Goal: Information Seeking & Learning: Compare options

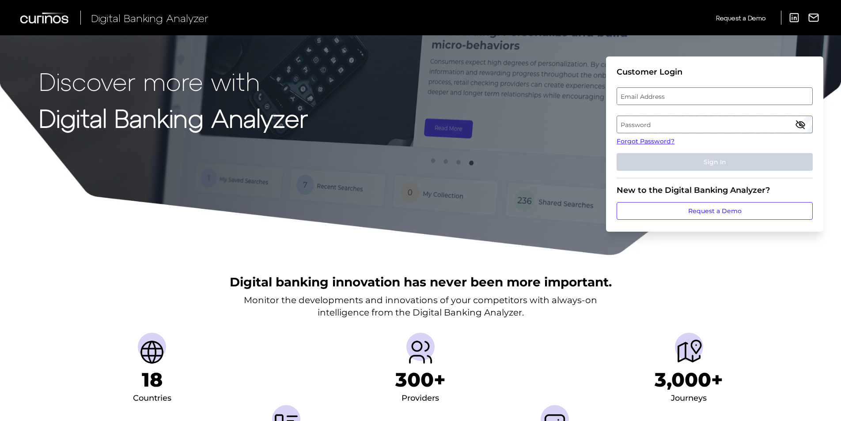
click at [681, 98] on label "Email Address" at bounding box center [714, 96] width 195 height 16
click at [681, 98] on input "email" at bounding box center [715, 96] width 196 height 18
type input "[PERSON_NAME][EMAIL_ADDRESS][DOMAIN_NAME]"
click at [679, 129] on label "Password" at bounding box center [714, 125] width 195 height 16
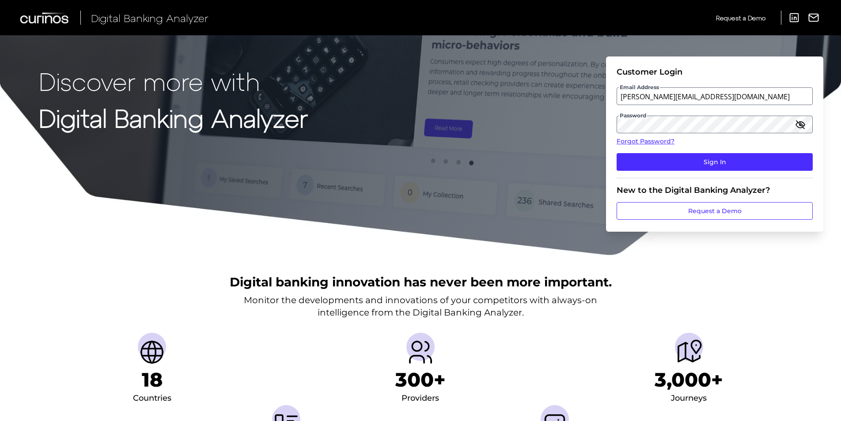
click at [700, 149] on fieldset "Customer Login Email Address [PERSON_NAME][EMAIL_ADDRESS][DOMAIN_NAME] Password…" at bounding box center [715, 122] width 196 height 111
click at [699, 159] on button "Sign In" at bounding box center [715, 162] width 196 height 18
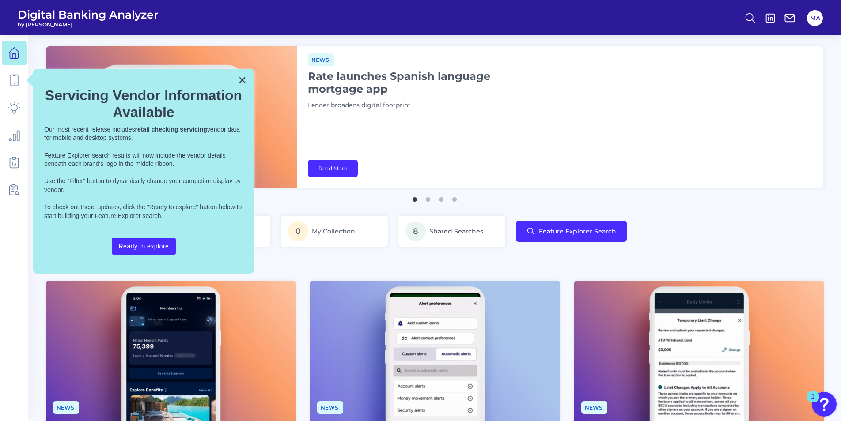
click at [237, 83] on div "× Servicing Vendor Information Available Our most recent release includes retai…" at bounding box center [143, 171] width 221 height 205
click at [242, 80] on button "×" at bounding box center [242, 80] width 8 height 14
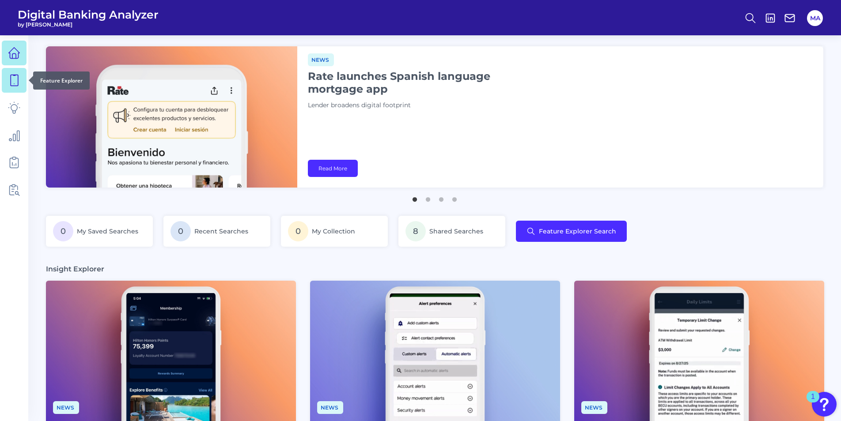
click at [4, 73] on link at bounding box center [14, 80] width 25 height 25
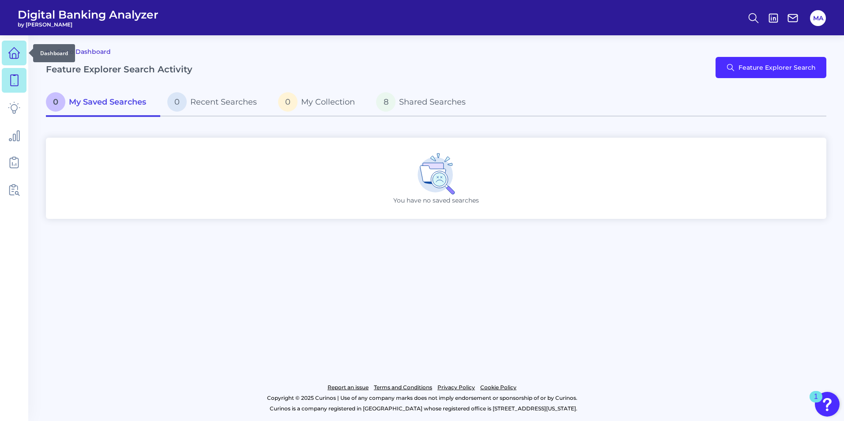
click at [12, 56] on icon at bounding box center [14, 55] width 4 height 5
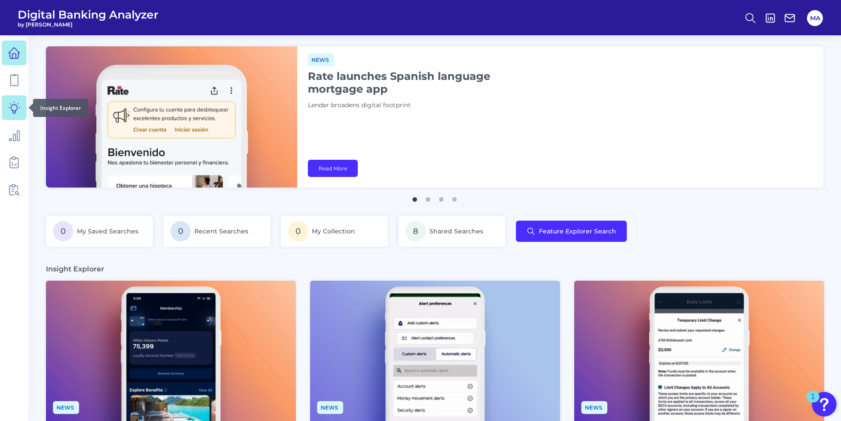
click at [11, 117] on link at bounding box center [14, 107] width 25 height 25
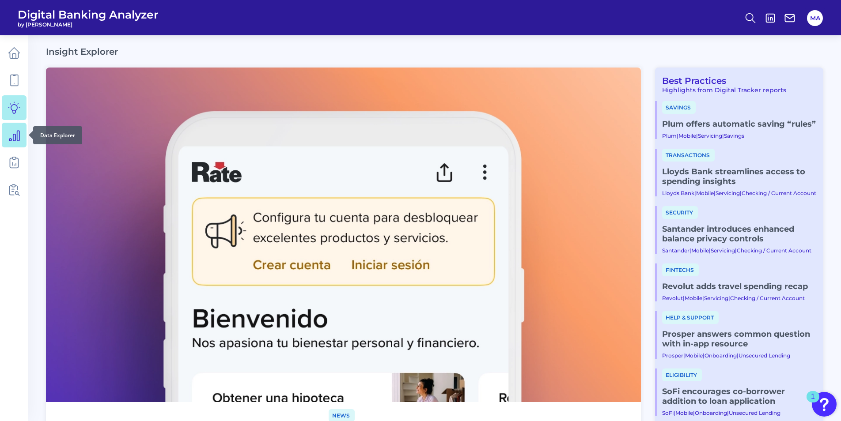
click at [13, 133] on icon at bounding box center [14, 135] width 12 height 12
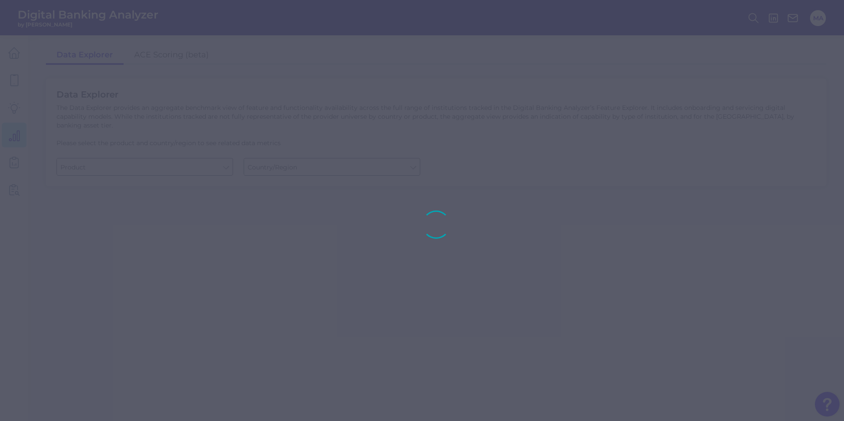
type input "Business Bank Account"
type input "Global (excl. US)"
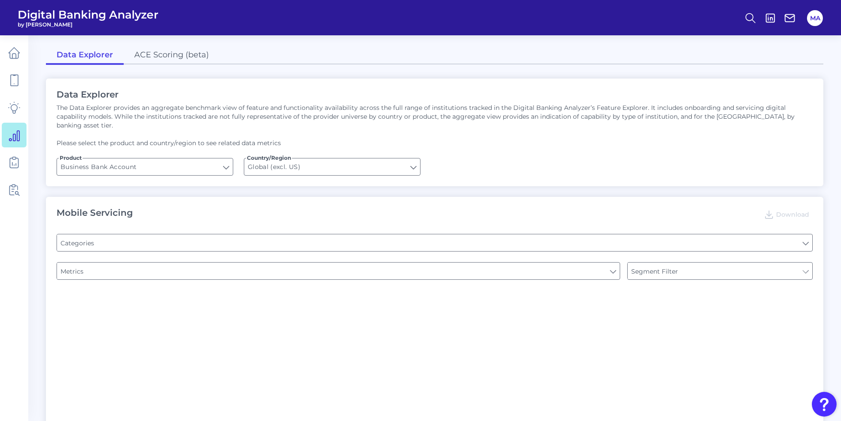
type input "Pre-login Features"
type input "Channel"
type input "Type of Institution"
type input "Login"
type input "Type of Institution"
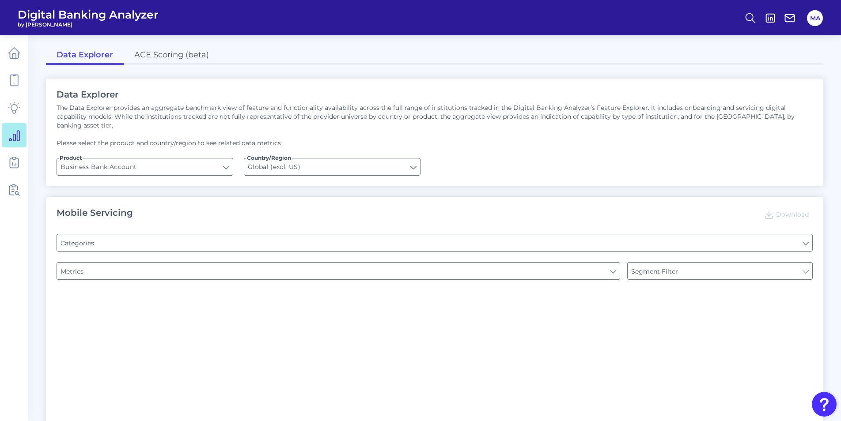
type input "Type of Institution"
type input "Upon opening the app are users immediately prompted to use Touch/Face ID to log…"
type input "Can you apply for the PRODUCT as a new to brand customer on ANY digital channel?"
type input "Does it offer third-party single sign on?"
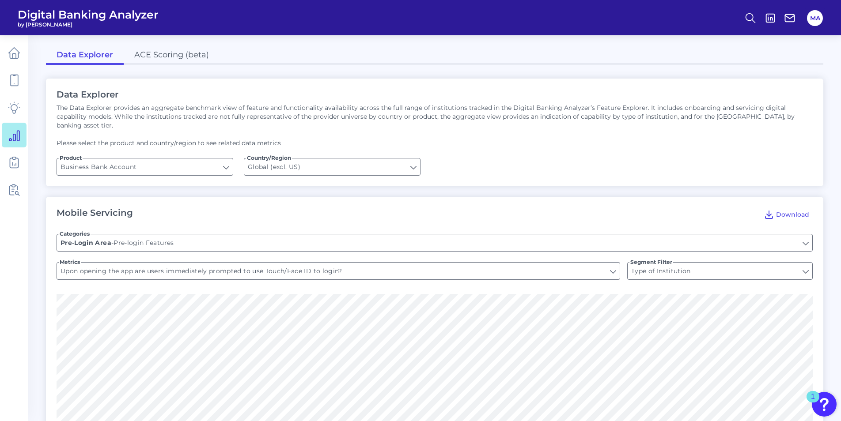
click at [164, 149] on div "Data Explorer The Data Explorer provides an aggregate benchmark view of feature…" at bounding box center [434, 133] width 777 height 108
click at [15, 163] on icon at bounding box center [14, 162] width 12 height 12
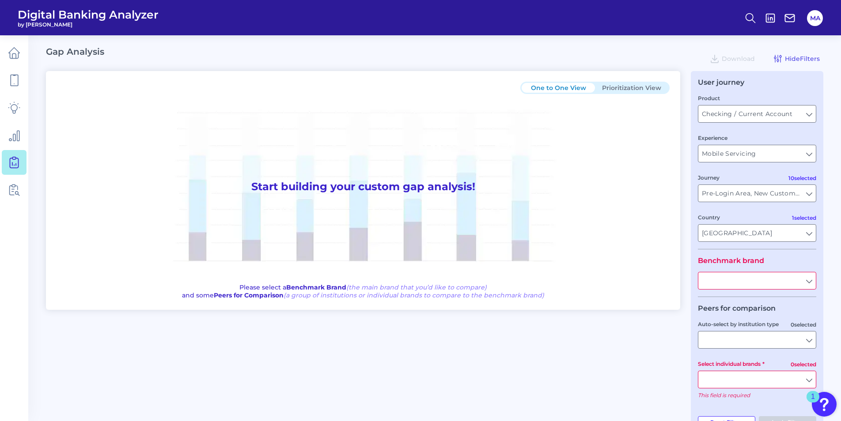
type input "All Countries"
type input "All Journeys"
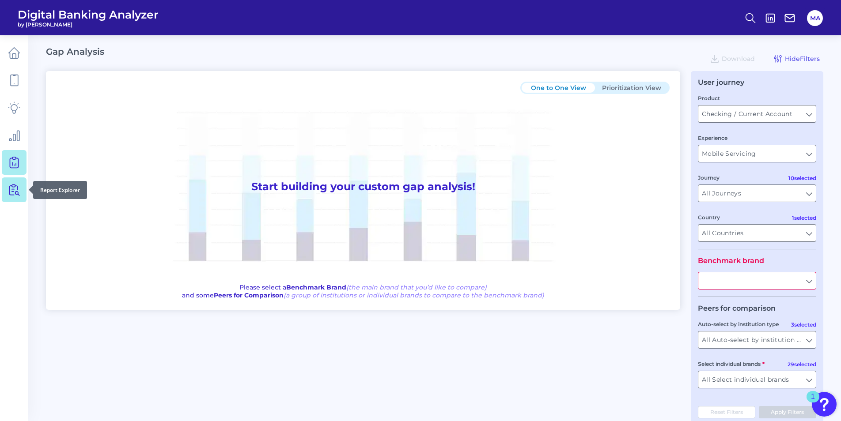
click at [8, 192] on link at bounding box center [14, 190] width 25 height 25
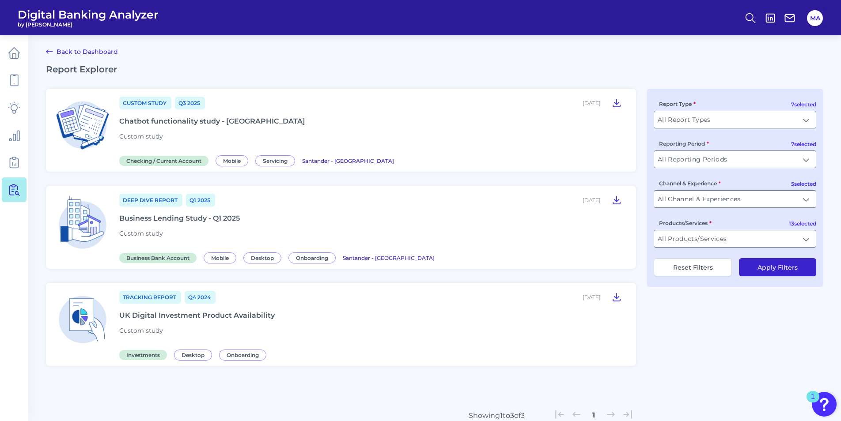
click at [249, 120] on div "Chatbot functionality study - [GEOGRAPHIC_DATA]" at bounding box center [212, 121] width 186 height 8
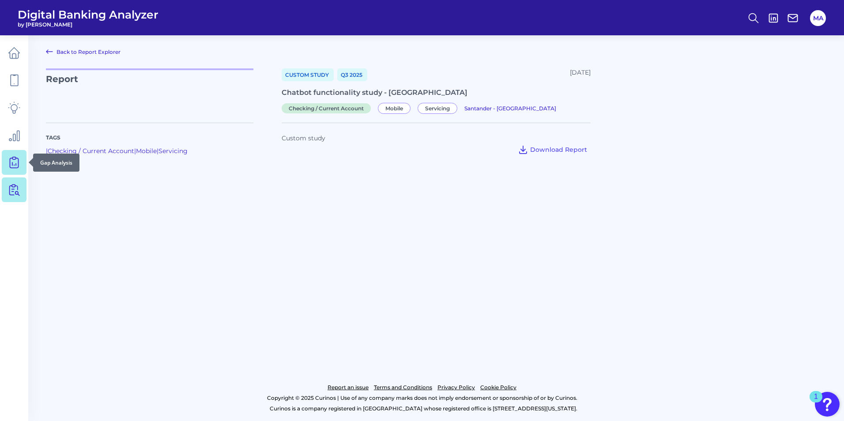
click at [22, 160] on link at bounding box center [14, 162] width 25 height 25
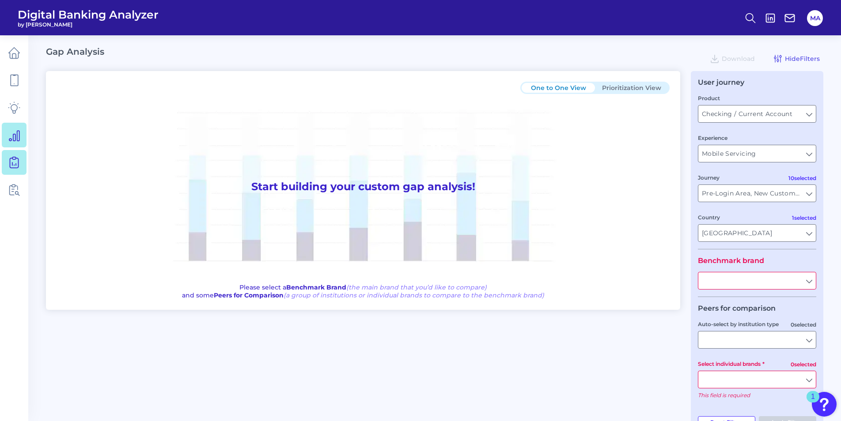
type input "All Journeys"
type input "All Countries"
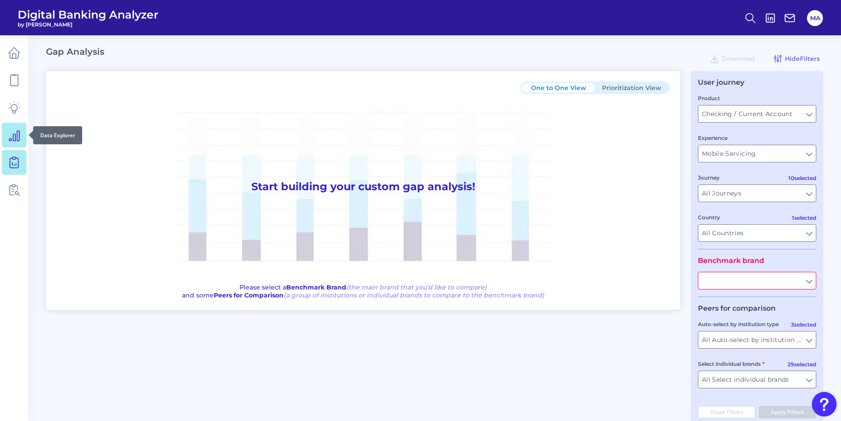
click at [16, 135] on icon at bounding box center [14, 135] width 12 height 12
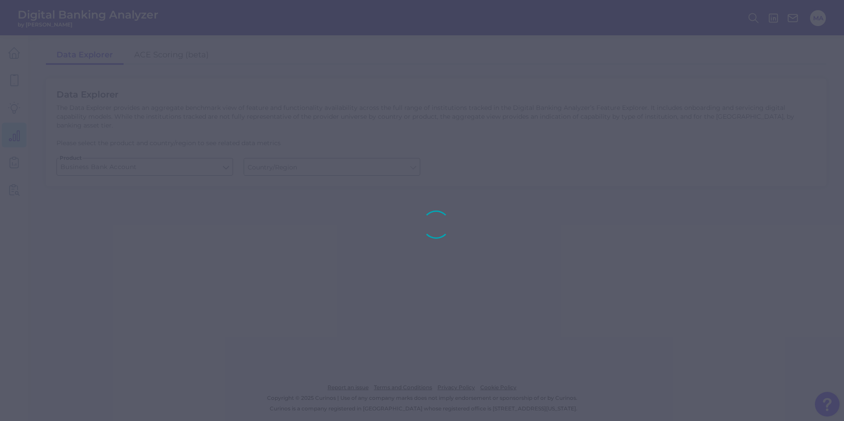
type input "Global (excl. US)"
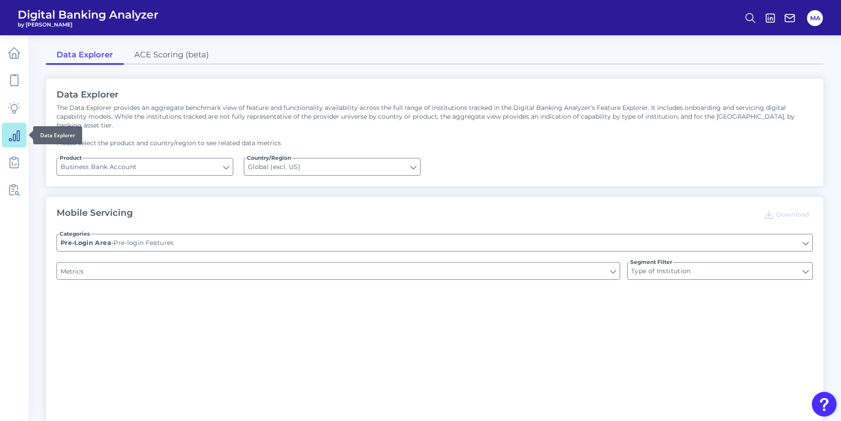
type input "Upon opening the app are users immediately prompted to use Touch/Face ID to log…"
type input "Does it offer third-party single sign on?"
type input "Can you apply for the PRODUCT as a new to brand customer on ANY digital channel?"
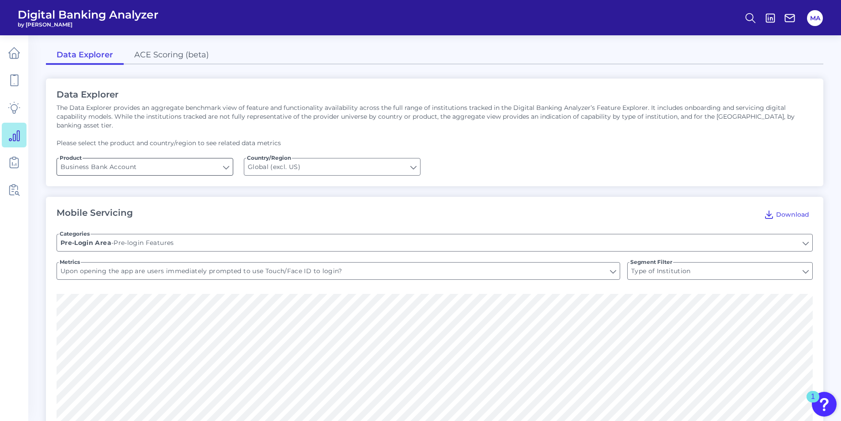
click at [194, 160] on input "Business Bank Account" at bounding box center [145, 167] width 176 height 17
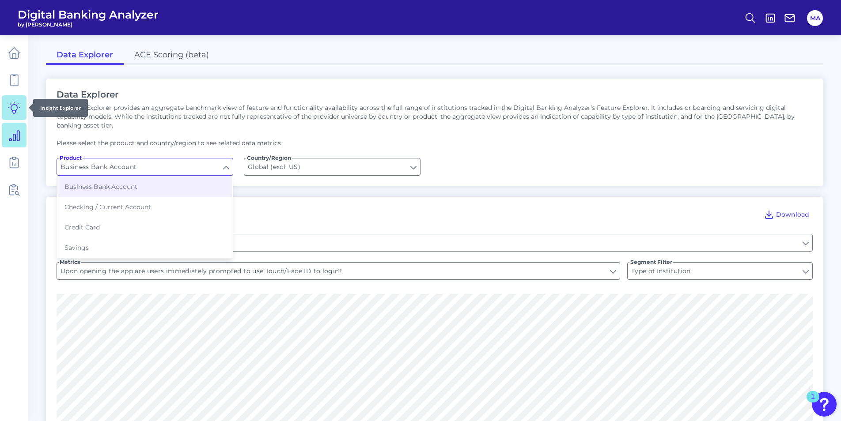
click at [17, 115] on link at bounding box center [14, 107] width 25 height 25
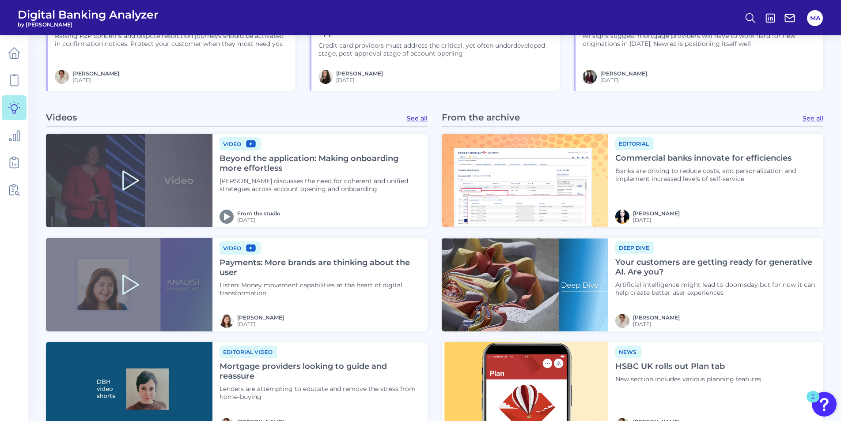
scroll to position [727, 0]
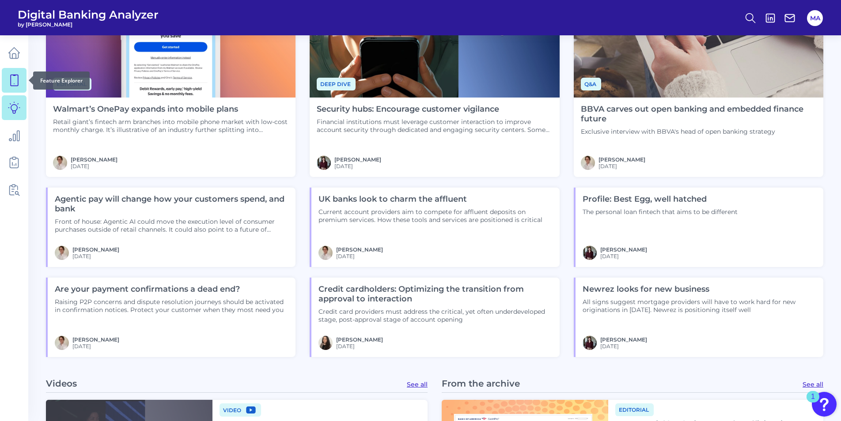
click at [18, 81] on icon at bounding box center [15, 80] width 8 height 11
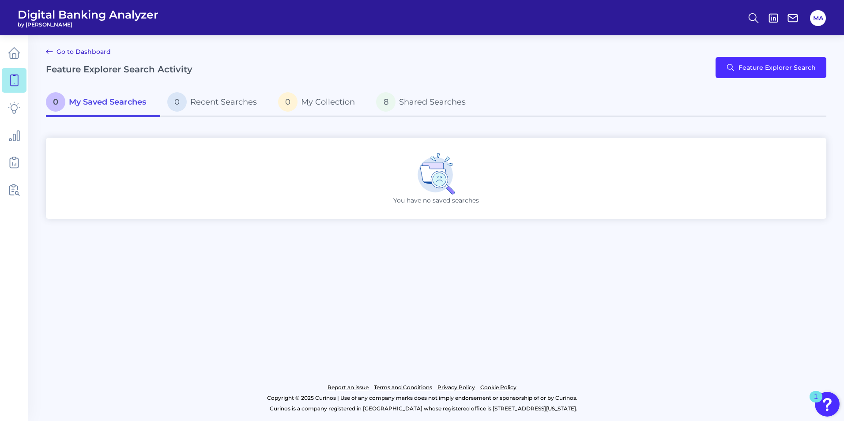
click at [74, 54] on link "Go to Dashboard" at bounding box center [78, 51] width 65 height 11
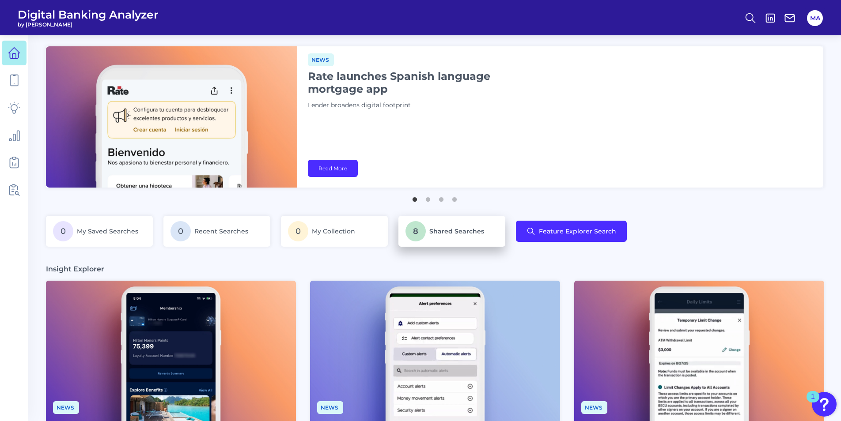
click at [487, 241] on p "8 Shared Searches" at bounding box center [451, 231] width 93 height 20
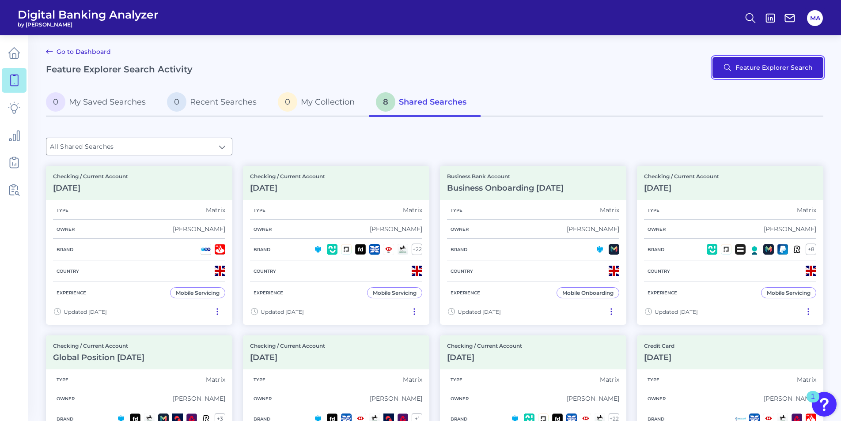
click at [777, 71] on button "Feature Explorer Search" at bounding box center [767, 67] width 111 height 21
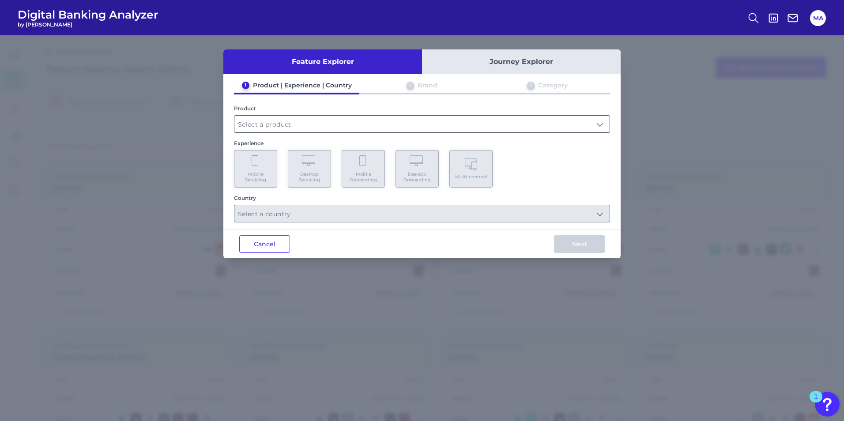
click at [269, 125] on input "text" at bounding box center [422, 124] width 375 height 17
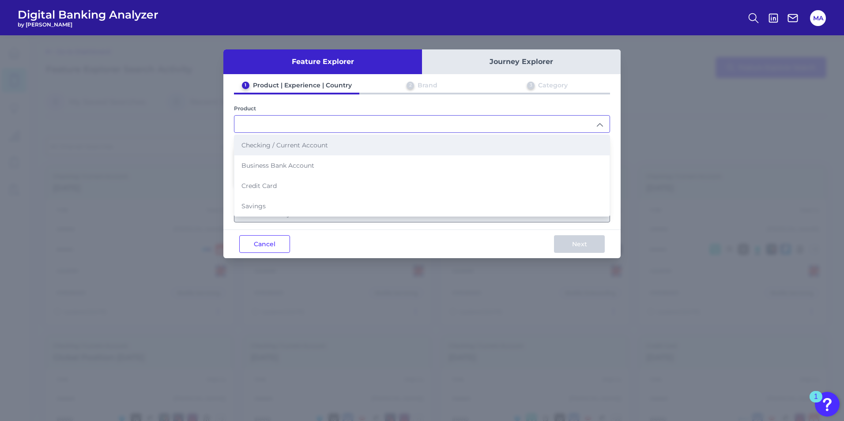
click at [303, 143] on span "Checking / Current Account" at bounding box center [285, 145] width 87 height 8
type input "Checking / Current Account"
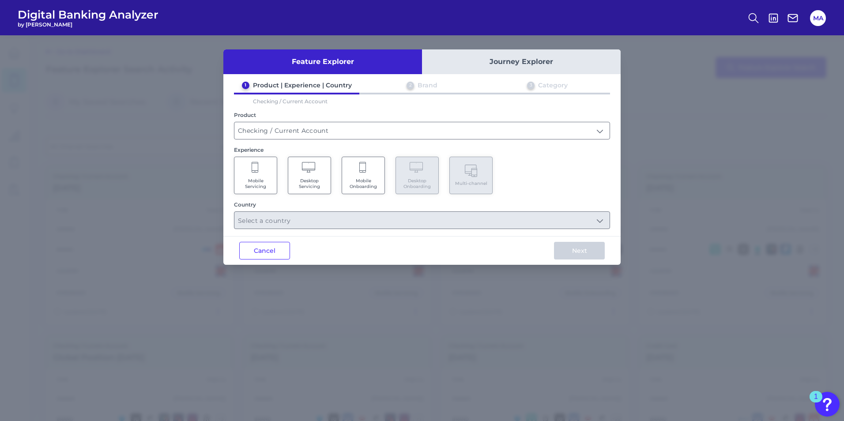
click at [374, 176] on Onboarding "Mobile Onboarding" at bounding box center [363, 176] width 43 height 38
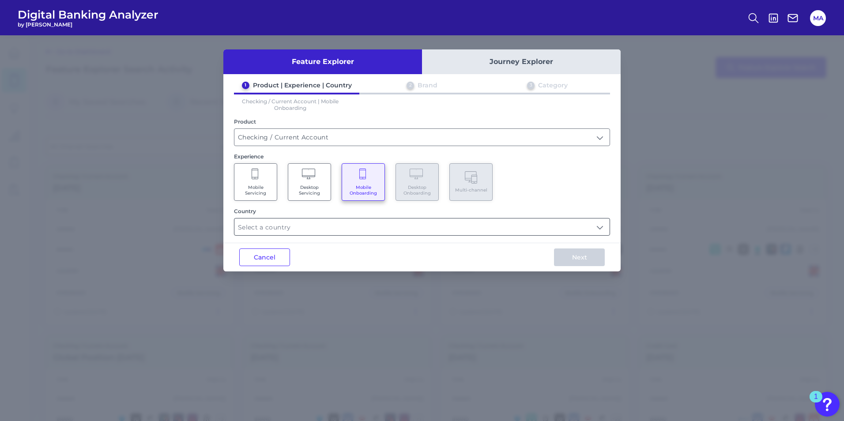
click at [317, 231] on input "text" at bounding box center [422, 227] width 375 height 17
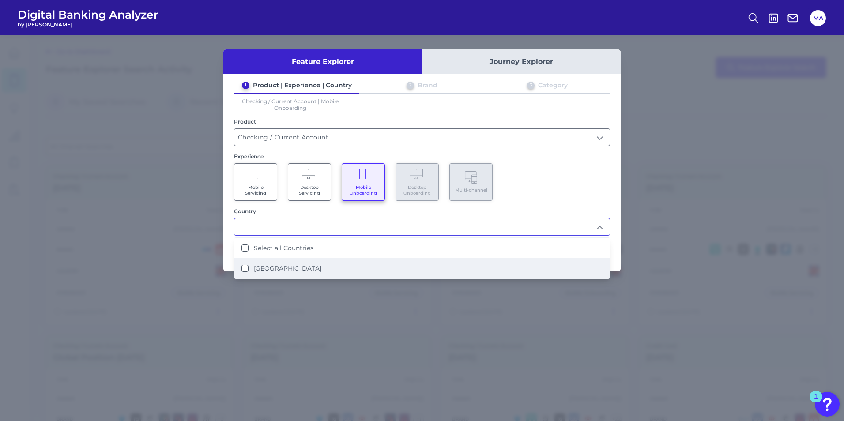
click at [288, 270] on label "[GEOGRAPHIC_DATA]" at bounding box center [288, 269] width 68 height 8
type input "Select all Countries"
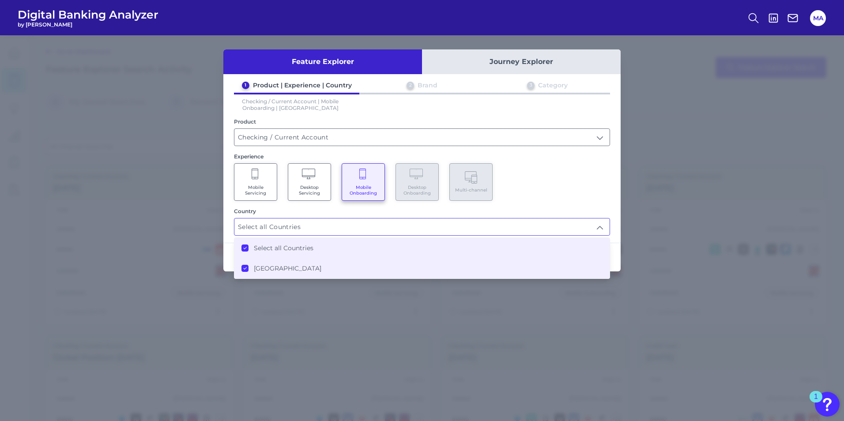
scroll to position [0, 0]
click at [562, 193] on div "Mobile Servicing Desktop Servicing Mobile Onboarding Desktop Onboarding Multi-c…" at bounding box center [422, 182] width 376 height 38
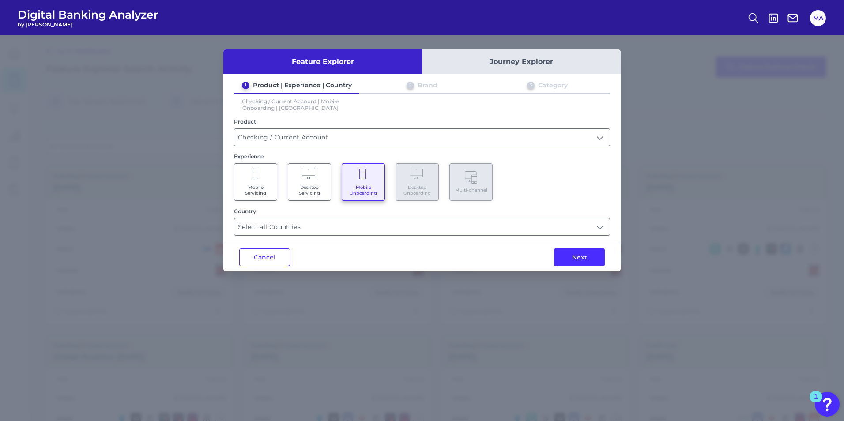
click at [467, 55] on button "Journey Explorer" at bounding box center [521, 61] width 199 height 25
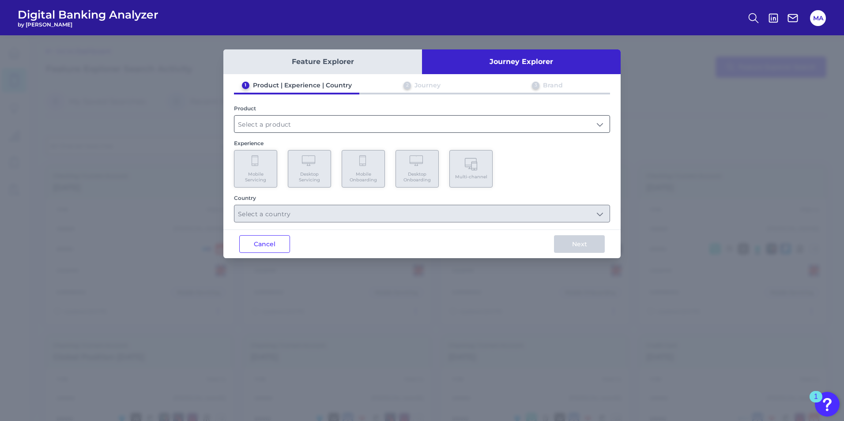
click at [272, 117] on input "text" at bounding box center [422, 124] width 375 height 17
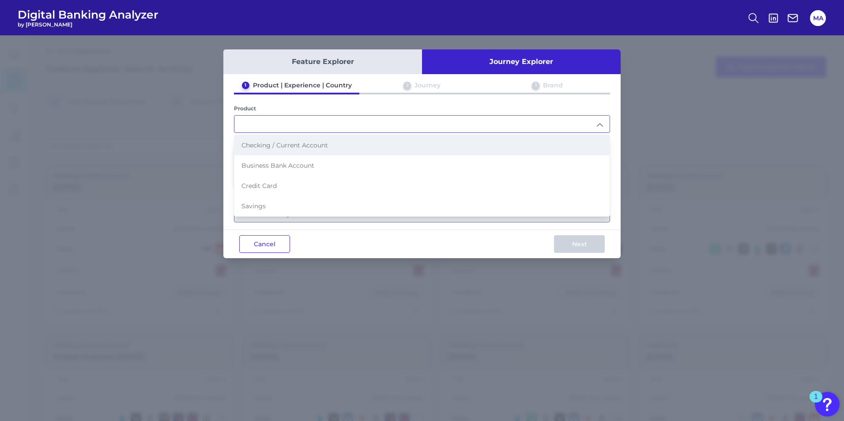
click at [273, 143] on span "Checking / Current Account" at bounding box center [285, 145] width 87 height 8
type input "Checking / Current Account"
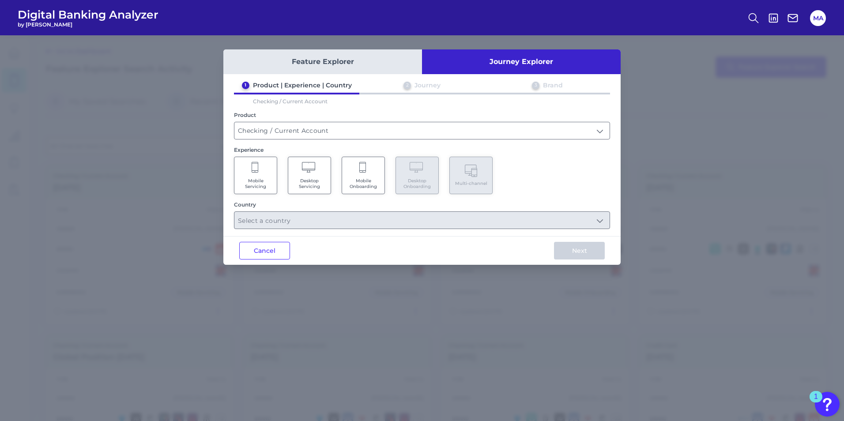
click at [356, 171] on Onboarding "Mobile Onboarding" at bounding box center [363, 176] width 43 height 38
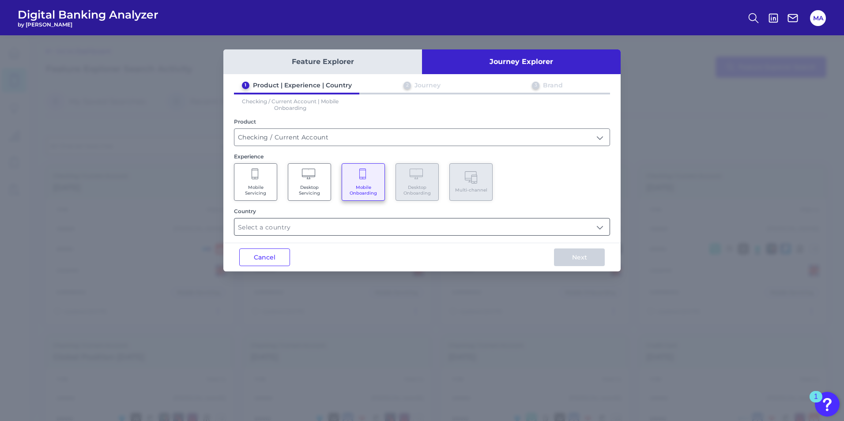
click at [293, 220] on input "text" at bounding box center [422, 227] width 375 height 17
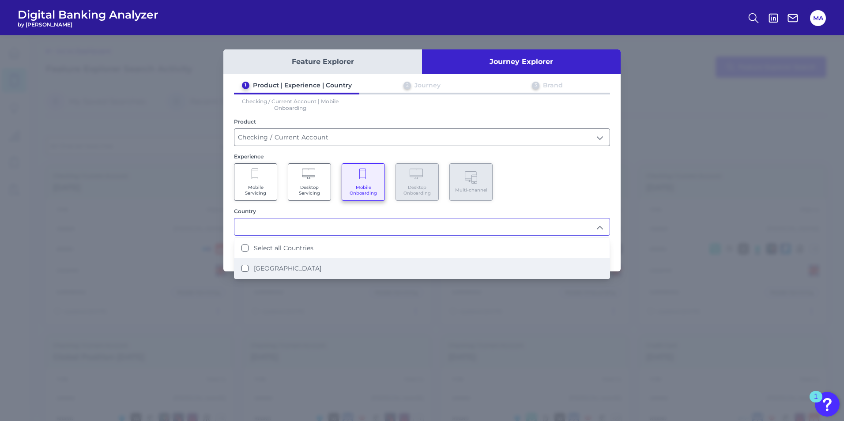
click at [283, 263] on li "[GEOGRAPHIC_DATA]" at bounding box center [422, 268] width 375 height 20
type input "Select all Countries"
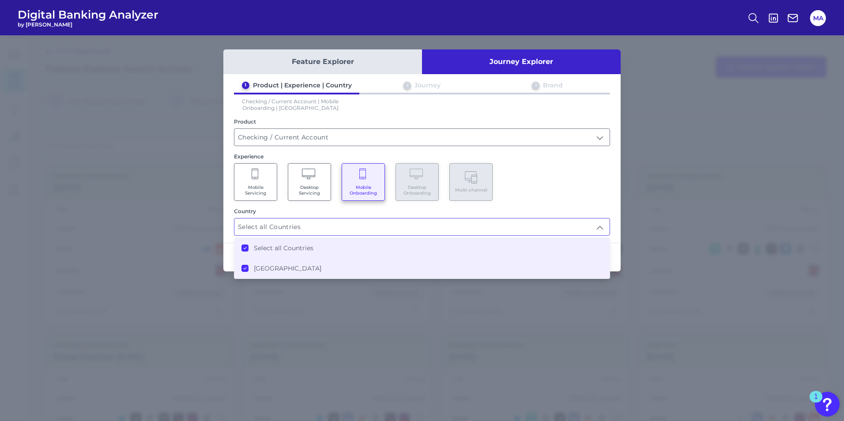
scroll to position [1, 0]
click at [572, 186] on div "Mobile Servicing Desktop Servicing Mobile Onboarding Desktop Onboarding Multi-c…" at bounding box center [422, 182] width 376 height 38
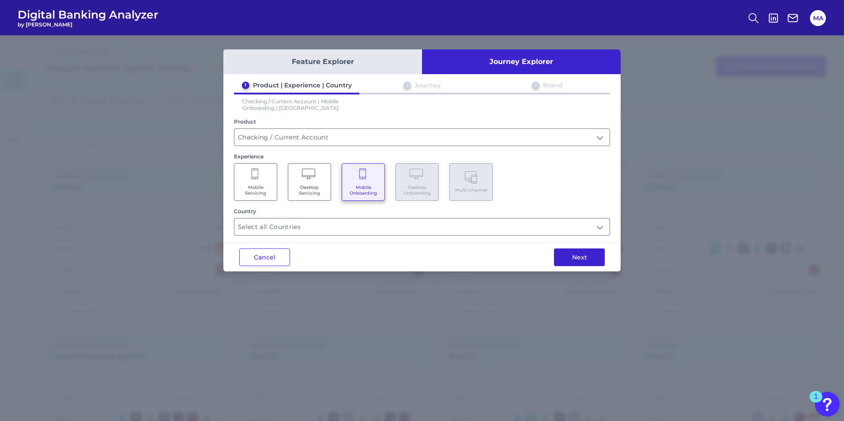
click at [579, 257] on button "Next" at bounding box center [579, 258] width 51 height 18
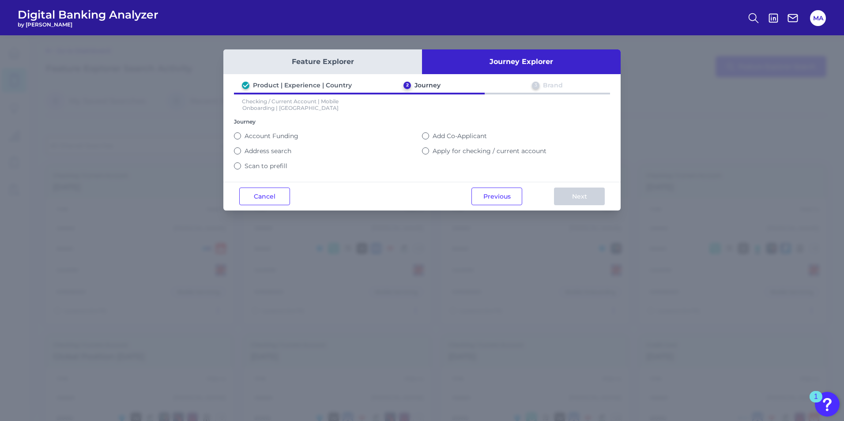
click at [427, 152] on button "Apply for checking / current account" at bounding box center [425, 151] width 7 height 7
click at [569, 195] on button "Next" at bounding box center [579, 197] width 51 height 18
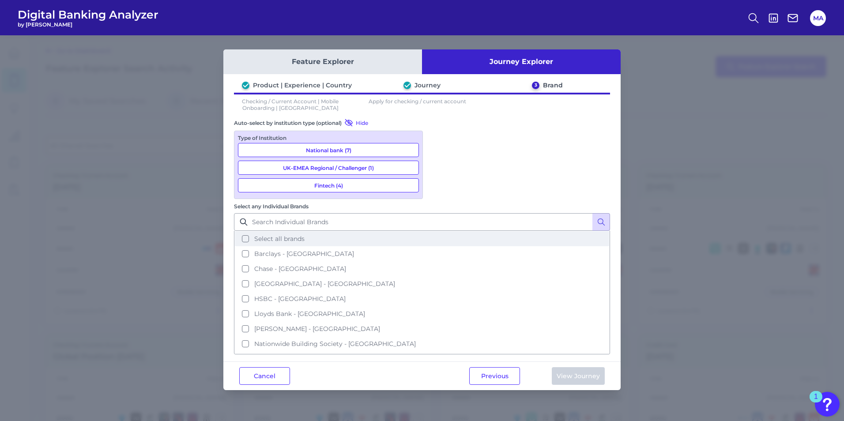
click at [441, 231] on button "Select all brands" at bounding box center [422, 238] width 375 height 15
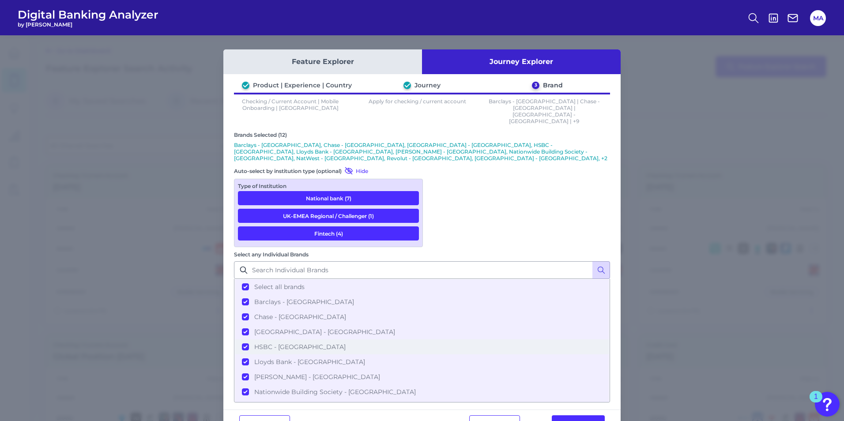
scroll to position [73, 0]
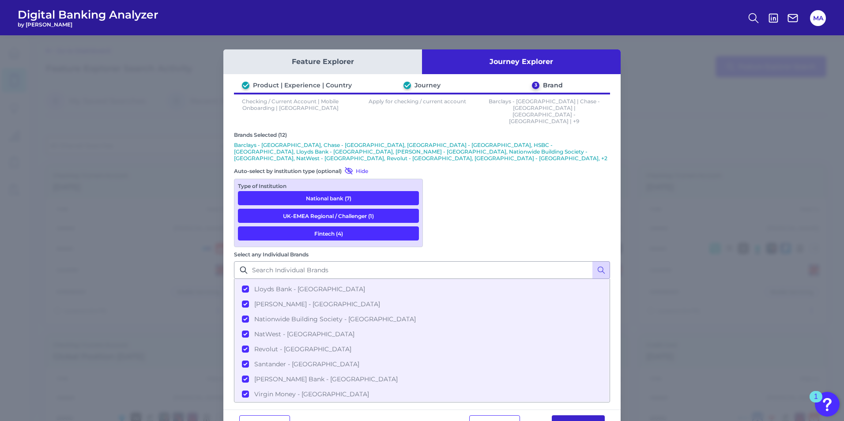
click at [572, 416] on button "View Journey" at bounding box center [578, 425] width 53 height 18
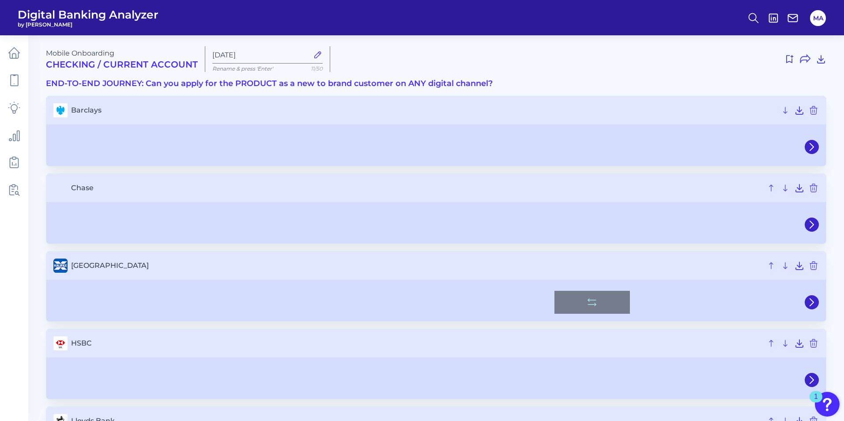
type input "[DATE]"
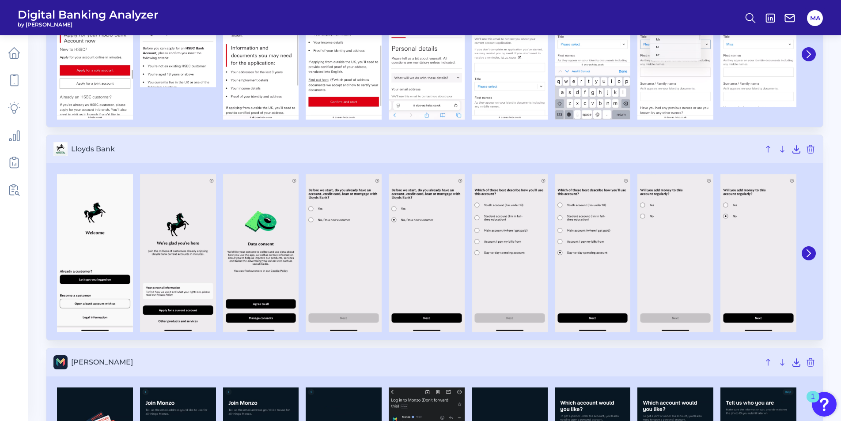
scroll to position [751, 0]
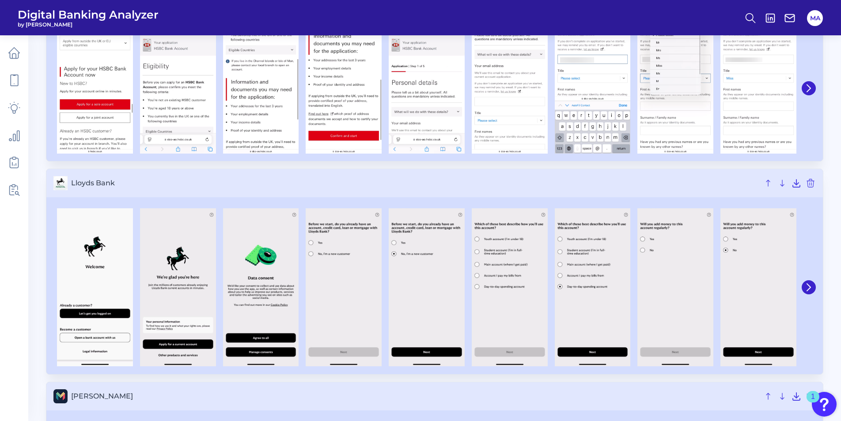
click at [308, 193] on h3 "Lloyds Bank" at bounding box center [434, 183] width 776 height 28
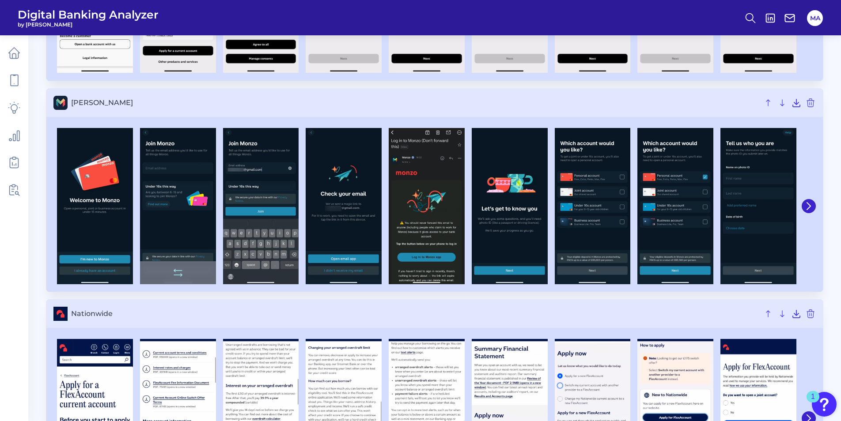
scroll to position [1060, 0]
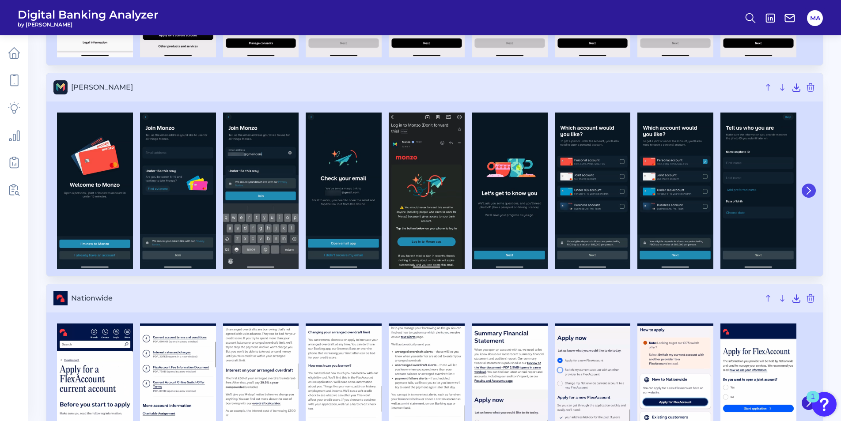
click at [807, 193] on icon at bounding box center [809, 191] width 8 height 8
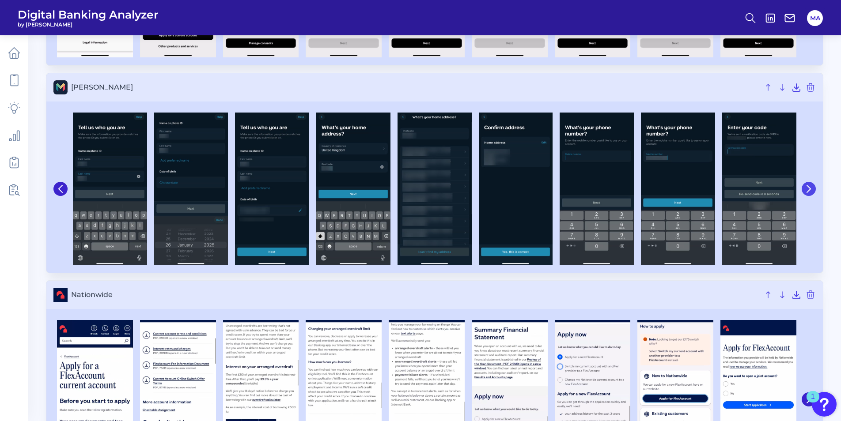
click at [807, 193] on icon at bounding box center [809, 189] width 4 height 7
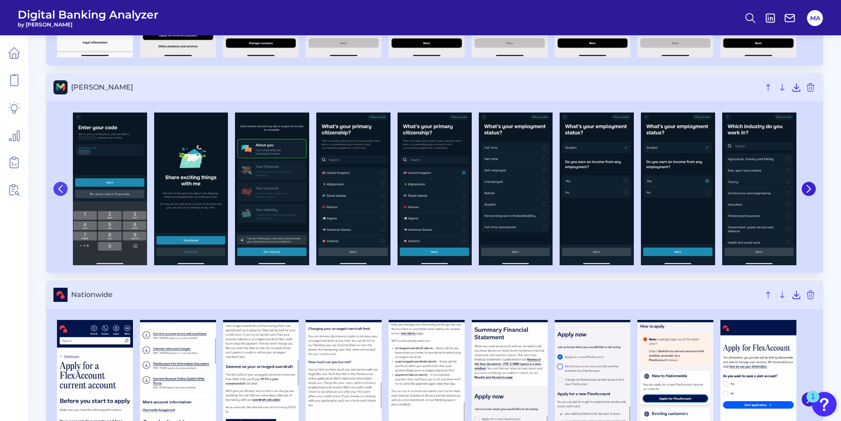
click at [65, 193] on button at bounding box center [60, 189] width 14 height 14
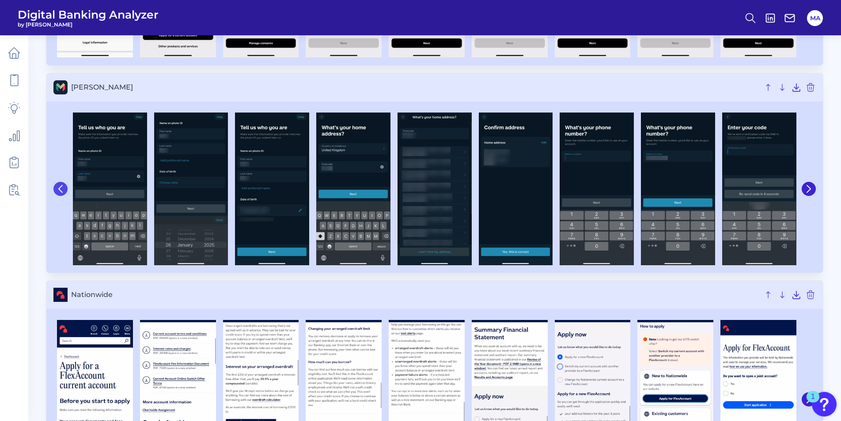
click at [65, 193] on button at bounding box center [60, 189] width 14 height 14
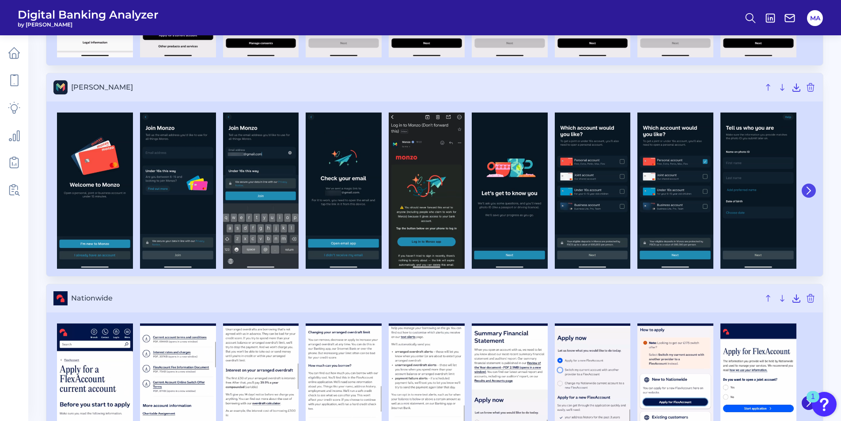
click at [809, 188] on icon at bounding box center [809, 191] width 8 height 8
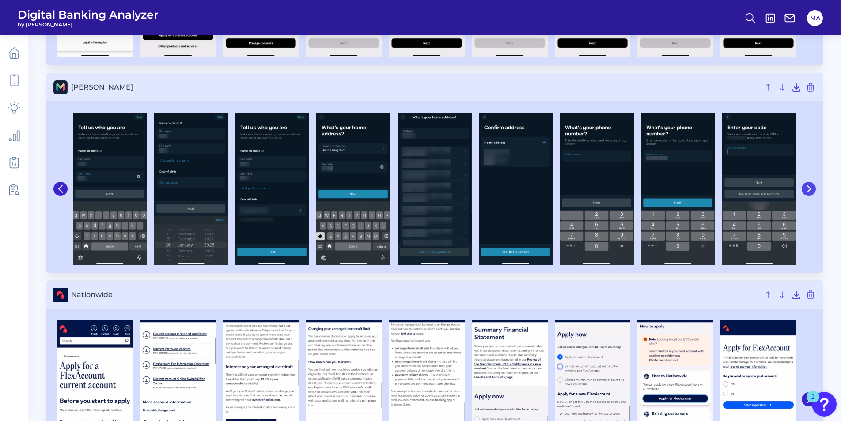
click at [809, 188] on icon at bounding box center [809, 189] width 4 height 7
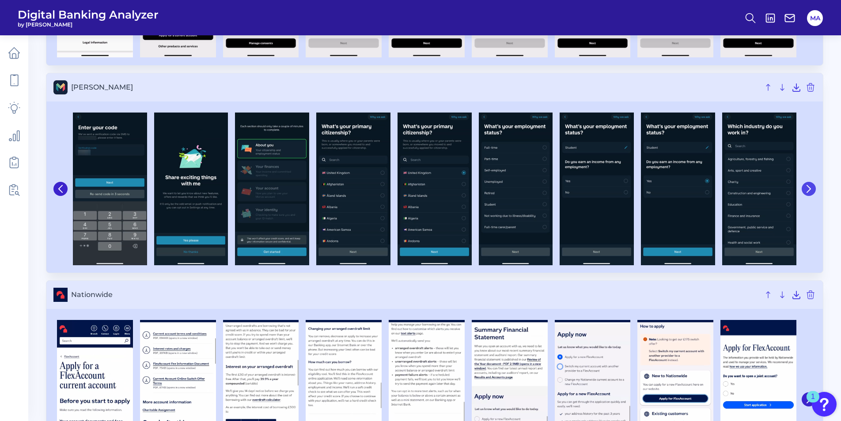
click at [809, 188] on icon at bounding box center [809, 189] width 4 height 7
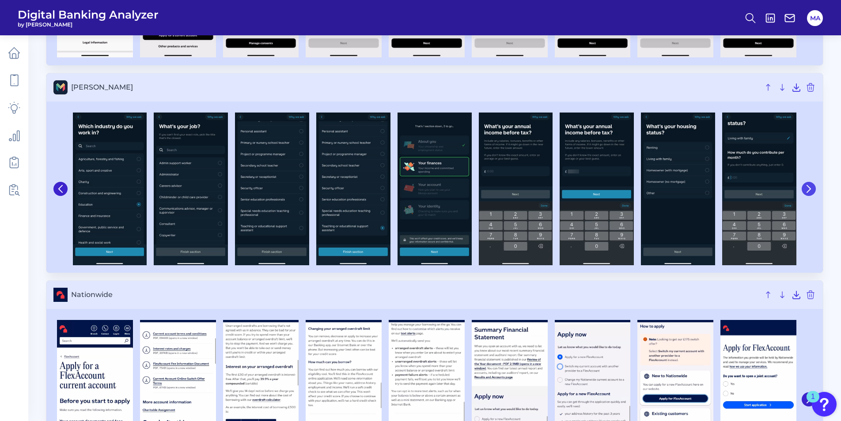
click at [809, 186] on icon at bounding box center [809, 189] width 8 height 8
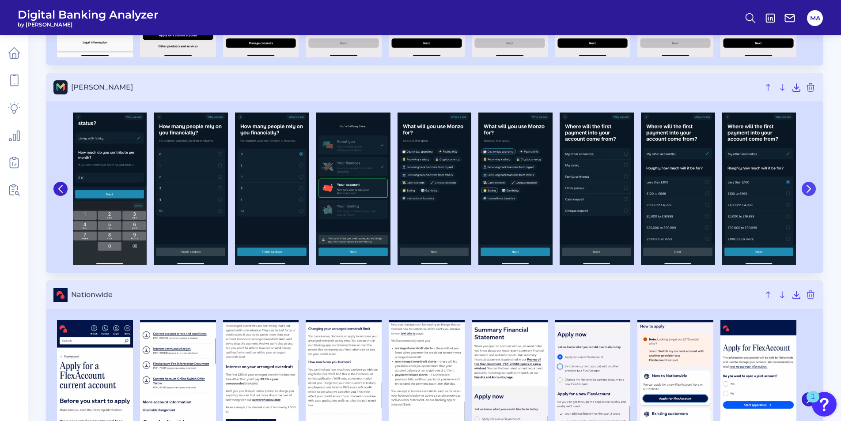
click at [809, 186] on icon at bounding box center [809, 189] width 8 height 8
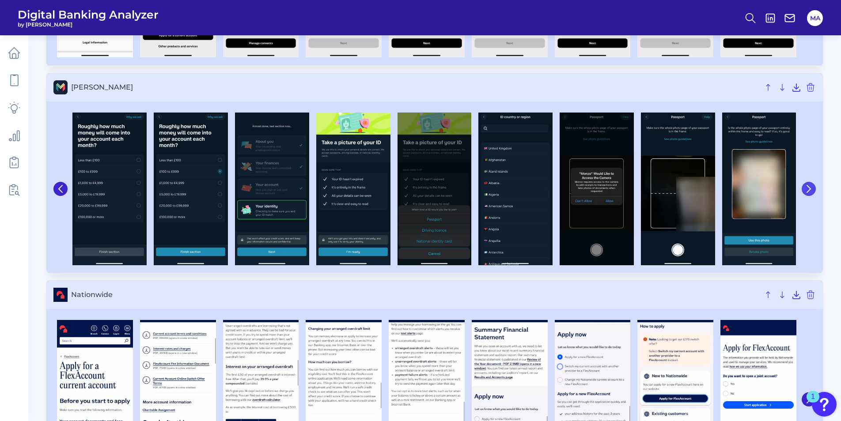
click at [809, 186] on icon at bounding box center [809, 189] width 8 height 8
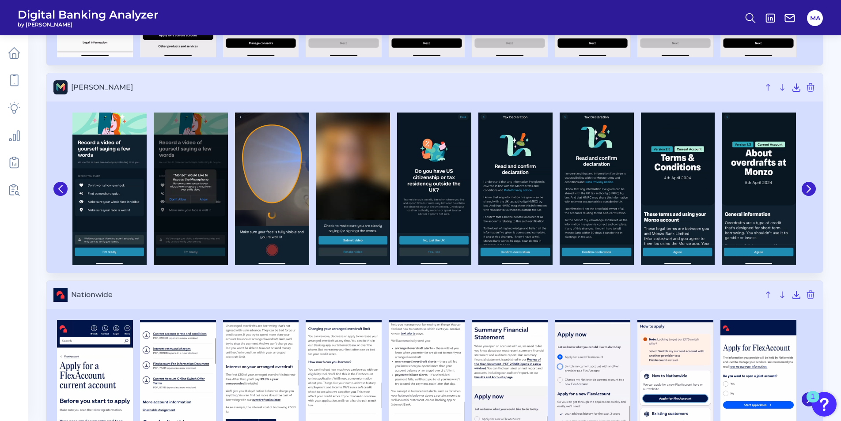
click at [65, 202] on div at bounding box center [61, 189] width 16 height 161
click at [65, 196] on div at bounding box center [61, 189] width 16 height 161
click at [65, 191] on button at bounding box center [60, 189] width 14 height 14
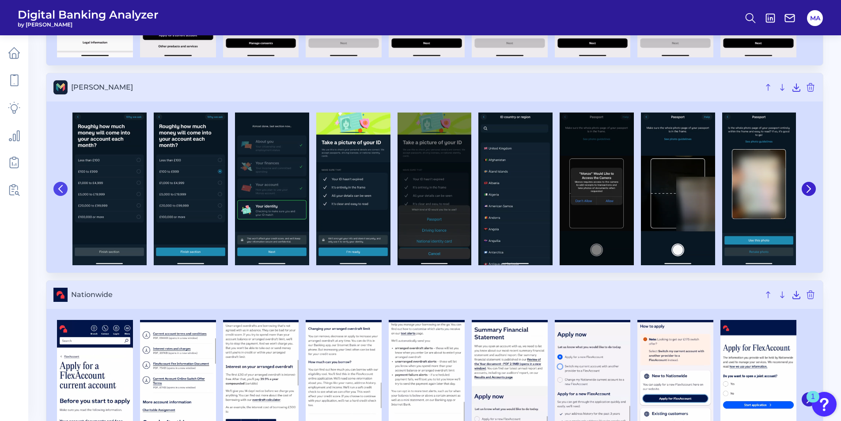
click at [65, 191] on button at bounding box center [60, 189] width 14 height 14
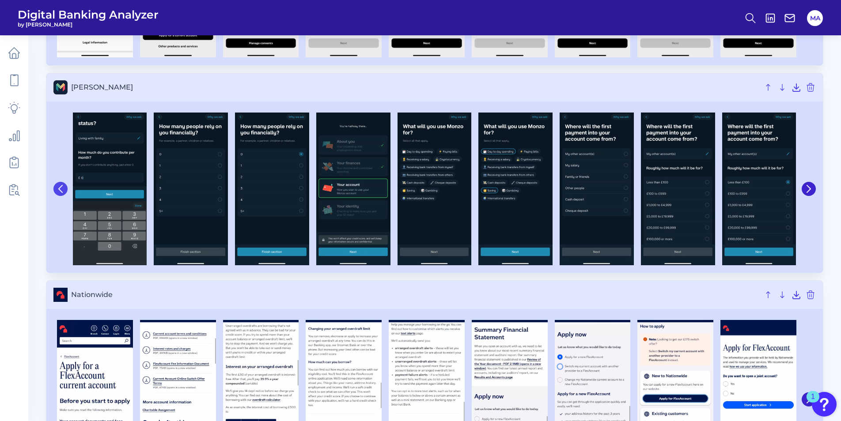
click at [65, 191] on button at bounding box center [60, 189] width 14 height 14
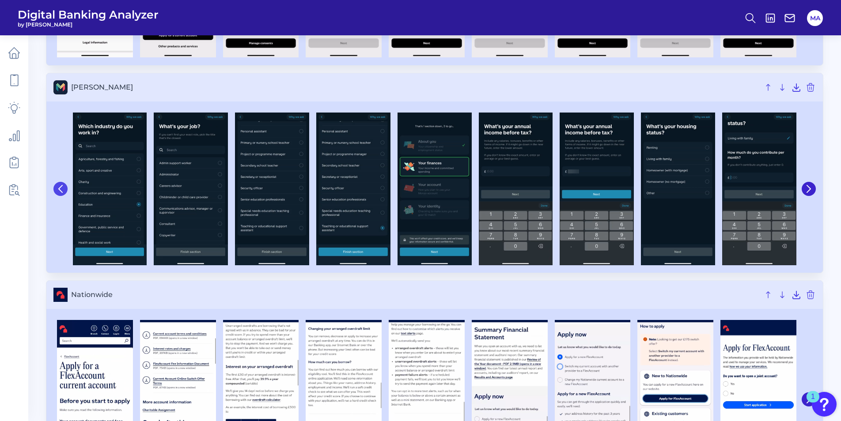
click at [65, 191] on button at bounding box center [60, 189] width 14 height 14
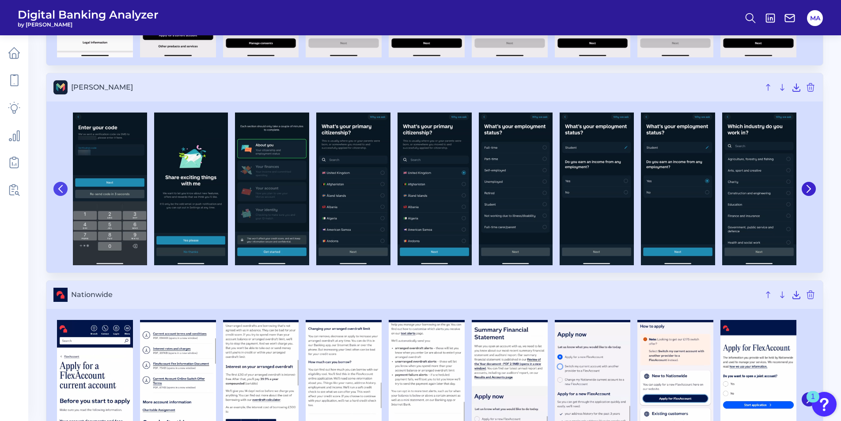
click at [65, 191] on button at bounding box center [60, 189] width 14 height 14
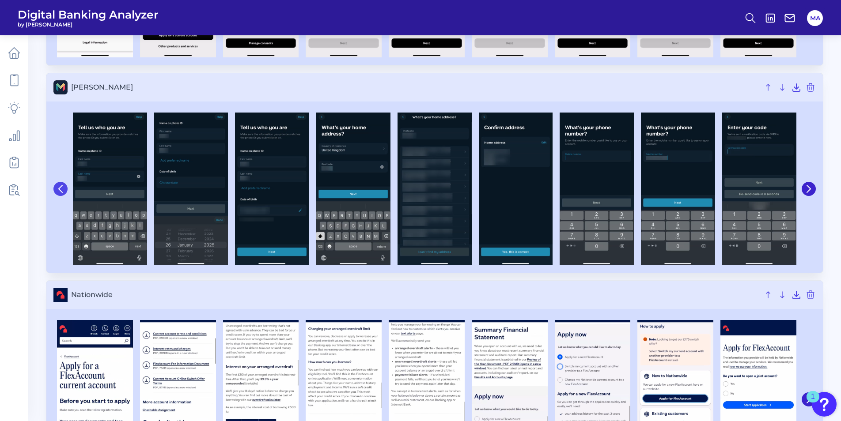
click at [65, 191] on button at bounding box center [60, 189] width 14 height 14
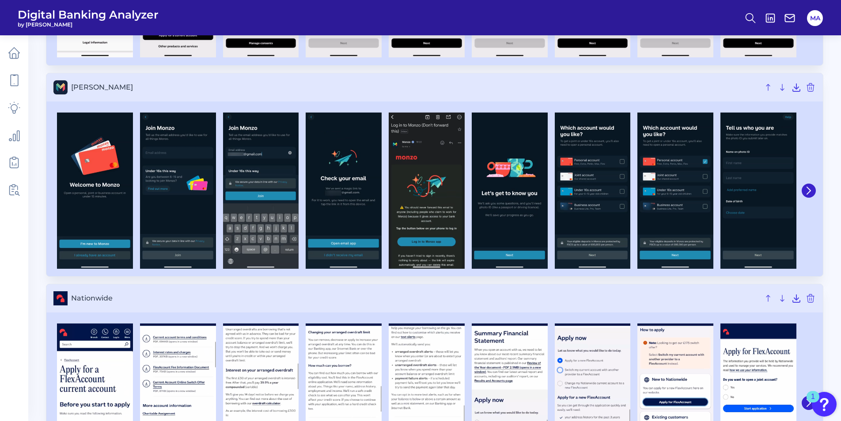
click at [65, 191] on img at bounding box center [95, 191] width 76 height 156
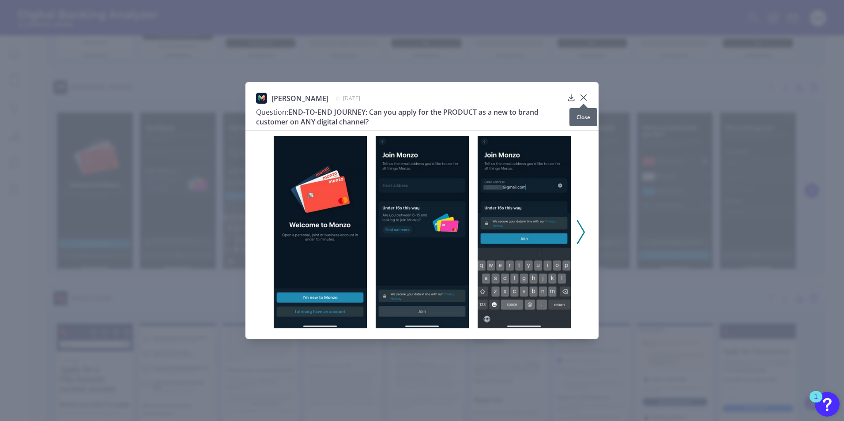
click at [581, 99] on icon at bounding box center [583, 97] width 9 height 9
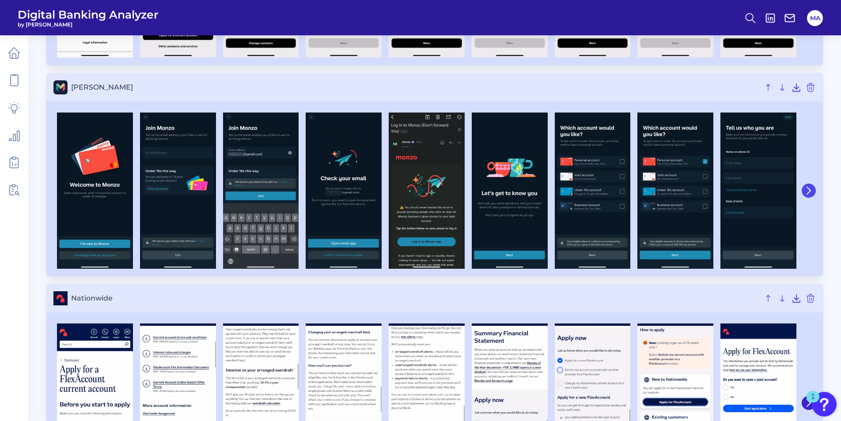
click at [815, 189] on button at bounding box center [809, 191] width 14 height 14
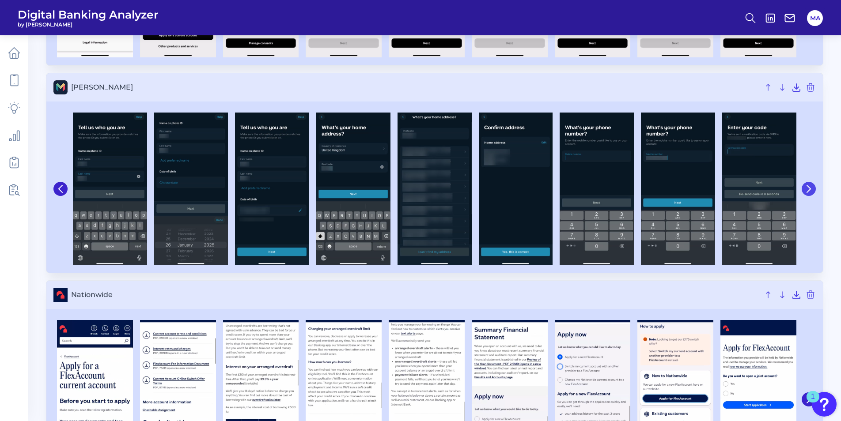
click at [815, 189] on button at bounding box center [809, 189] width 14 height 14
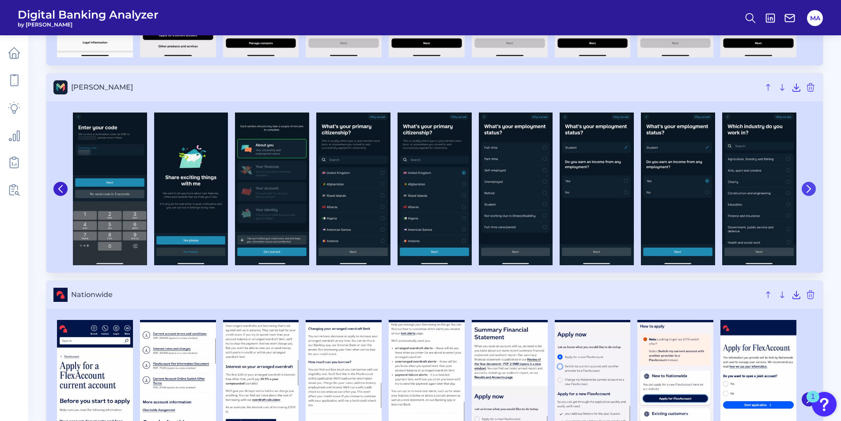
click at [815, 189] on button at bounding box center [809, 189] width 14 height 14
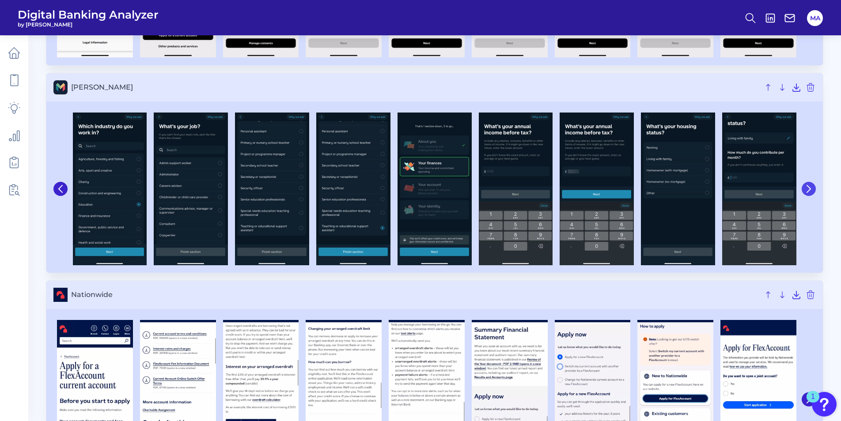
click at [815, 189] on button at bounding box center [809, 189] width 14 height 14
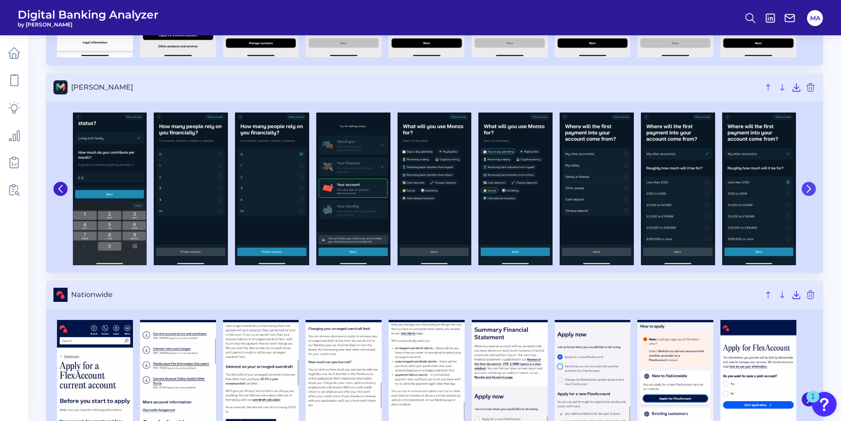
click at [815, 189] on button at bounding box center [809, 189] width 14 height 14
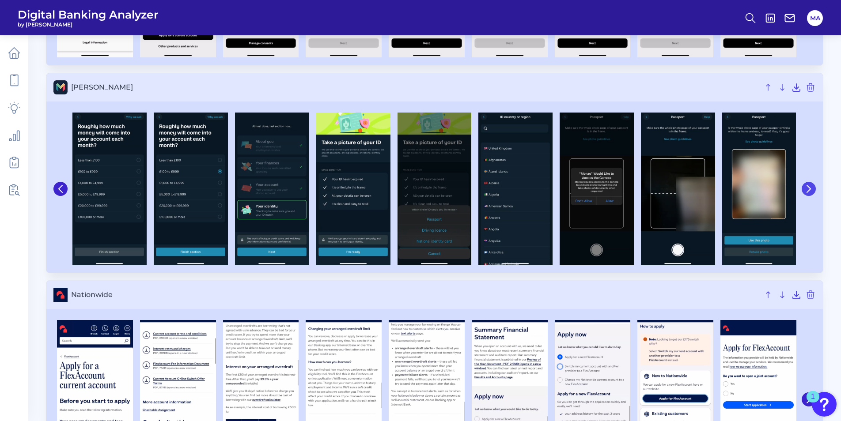
click at [815, 191] on button at bounding box center [809, 189] width 14 height 14
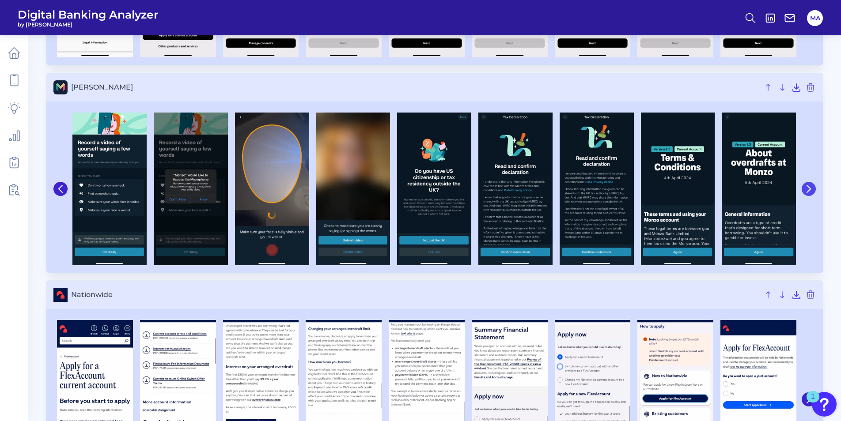
click at [815, 191] on button at bounding box center [809, 189] width 14 height 14
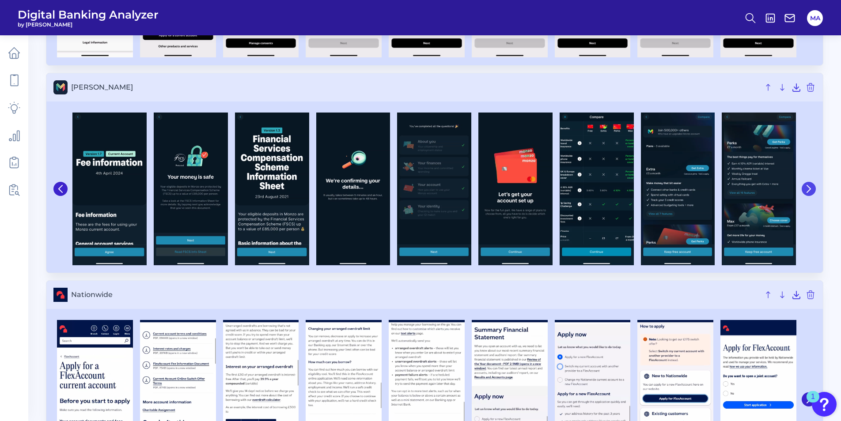
click at [815, 191] on button at bounding box center [809, 189] width 14 height 14
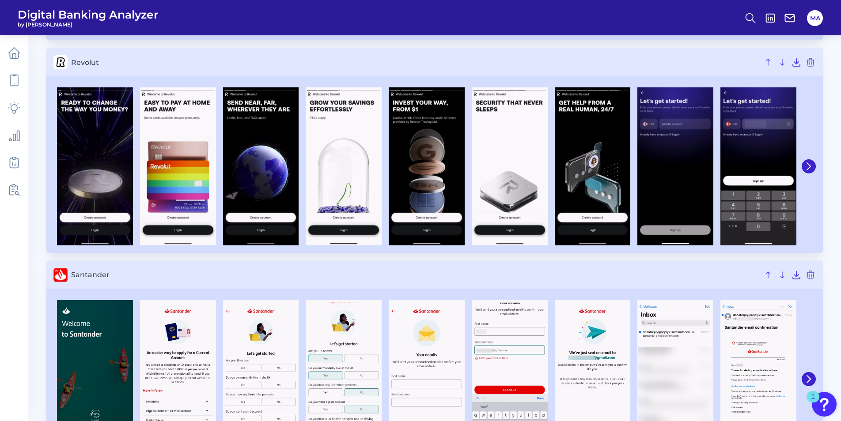
scroll to position [1723, 0]
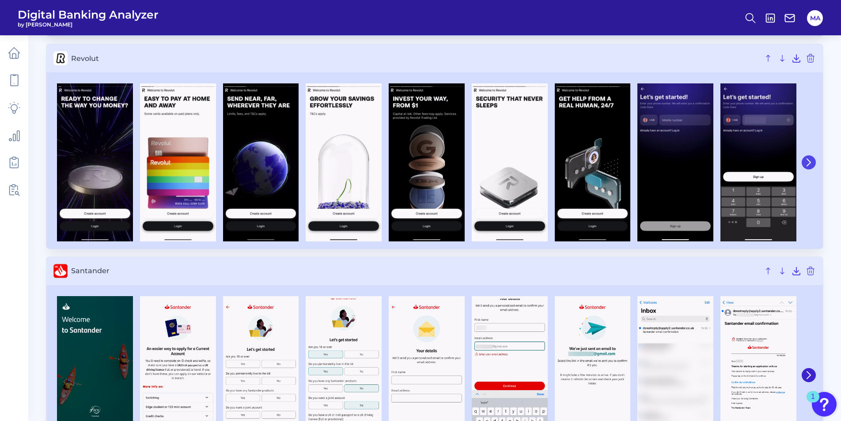
click at [814, 161] on button at bounding box center [809, 162] width 14 height 14
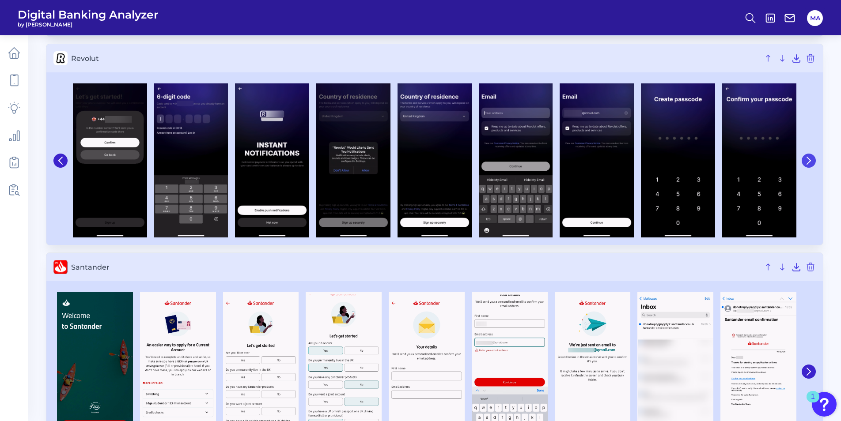
click at [814, 161] on button at bounding box center [809, 161] width 14 height 14
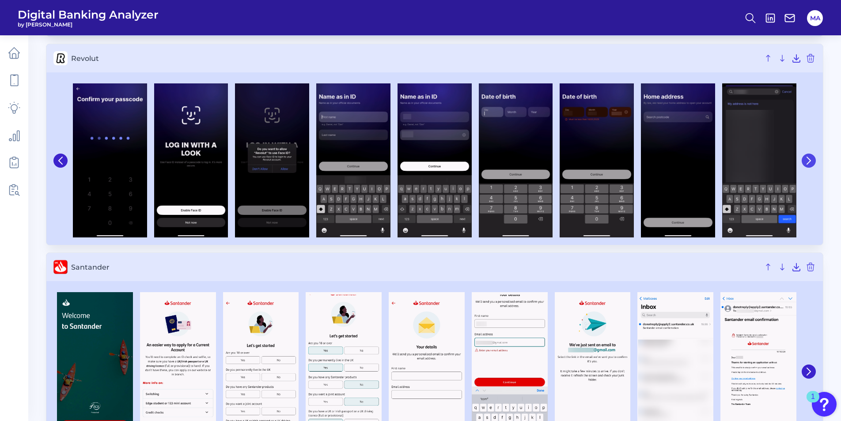
click at [814, 161] on button at bounding box center [809, 161] width 14 height 14
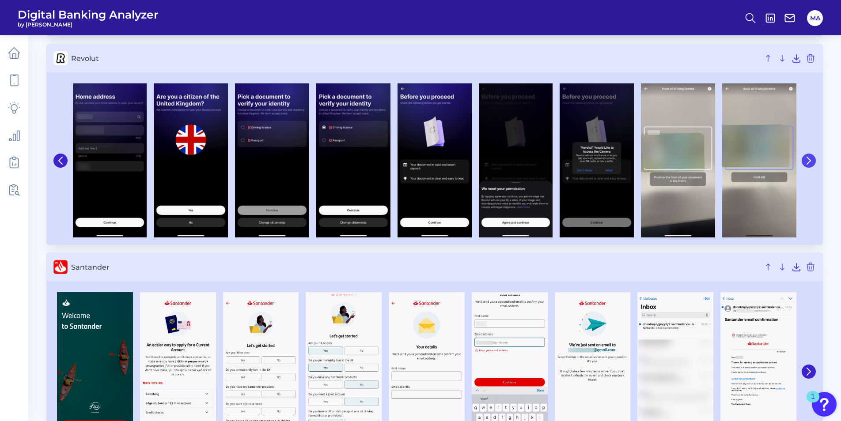
click at [814, 161] on button at bounding box center [809, 161] width 14 height 14
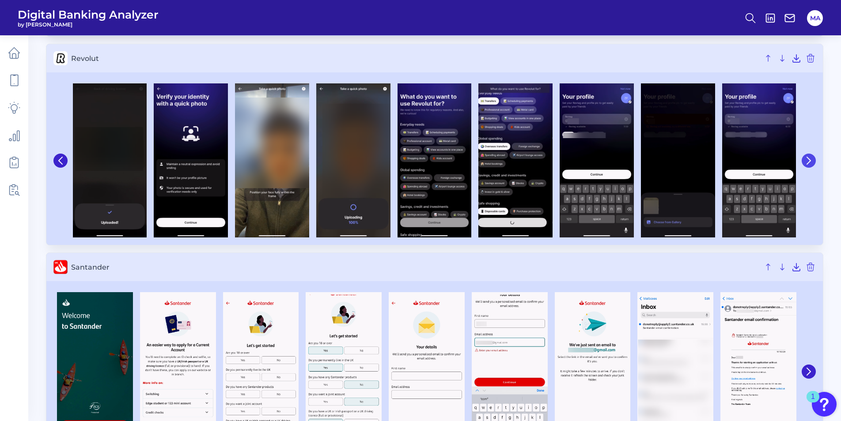
click at [814, 161] on button at bounding box center [809, 161] width 14 height 14
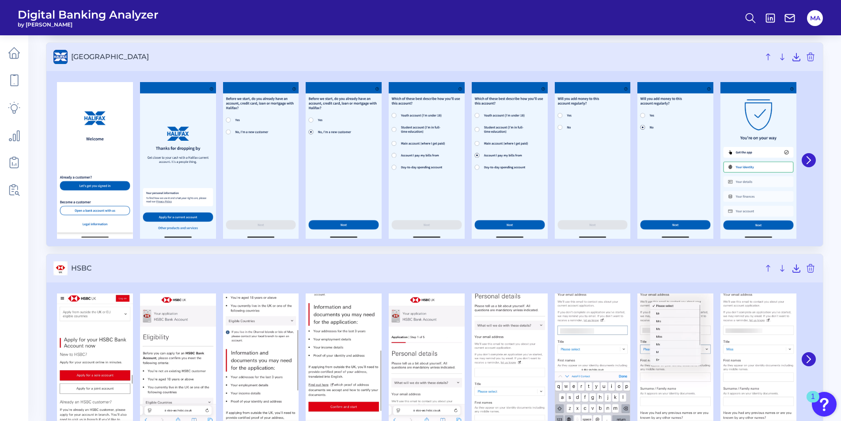
scroll to position [474, 0]
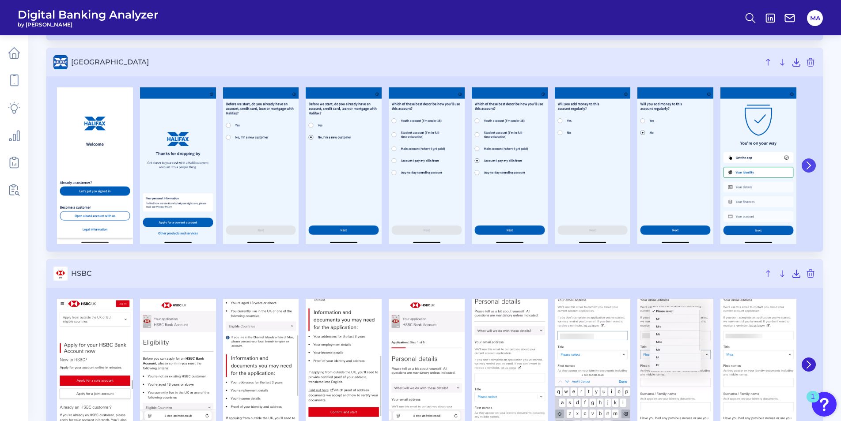
click at [812, 170] on button at bounding box center [809, 166] width 14 height 14
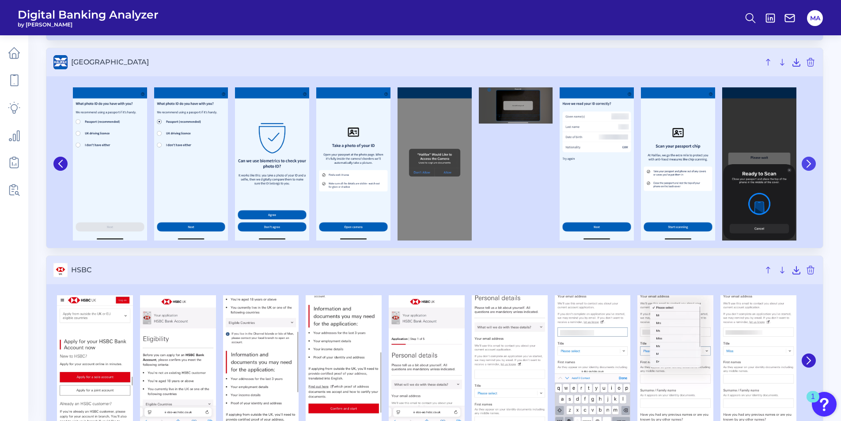
click at [812, 169] on button at bounding box center [809, 164] width 14 height 14
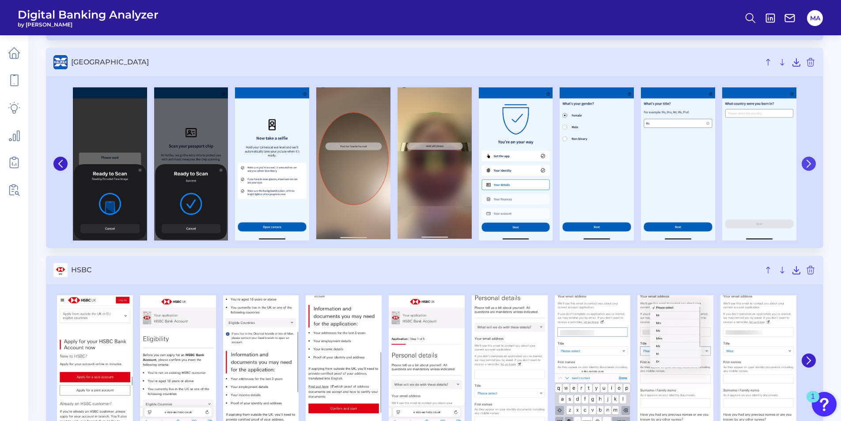
click at [812, 169] on button at bounding box center [809, 164] width 14 height 14
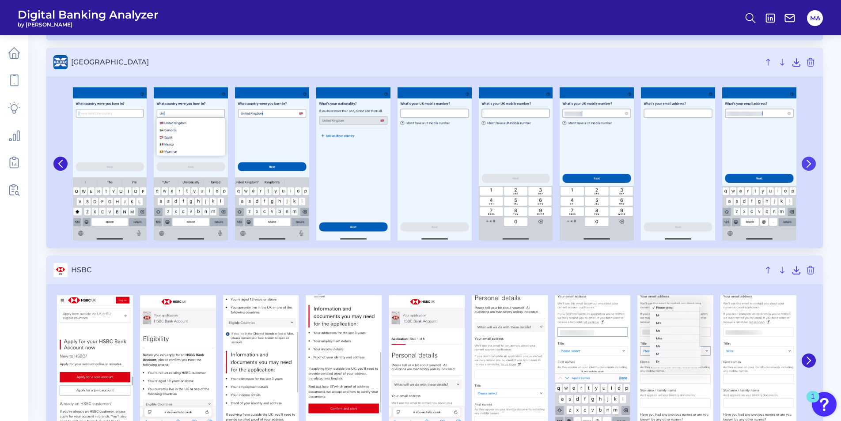
click at [812, 169] on button at bounding box center [809, 164] width 14 height 14
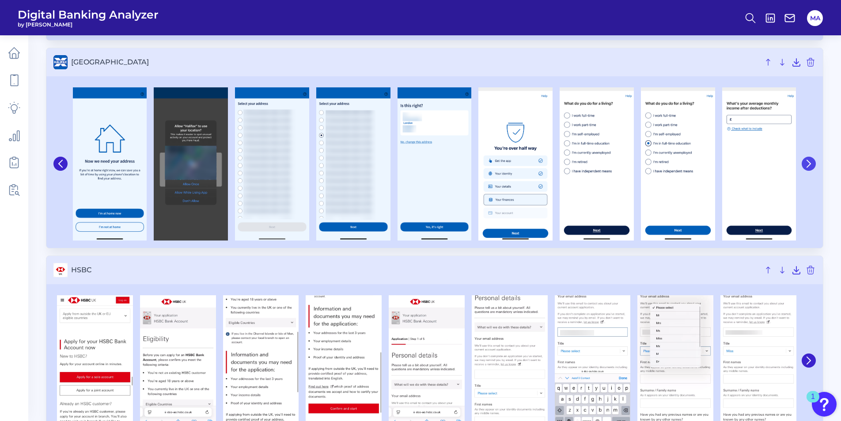
click at [812, 169] on button at bounding box center [809, 164] width 14 height 14
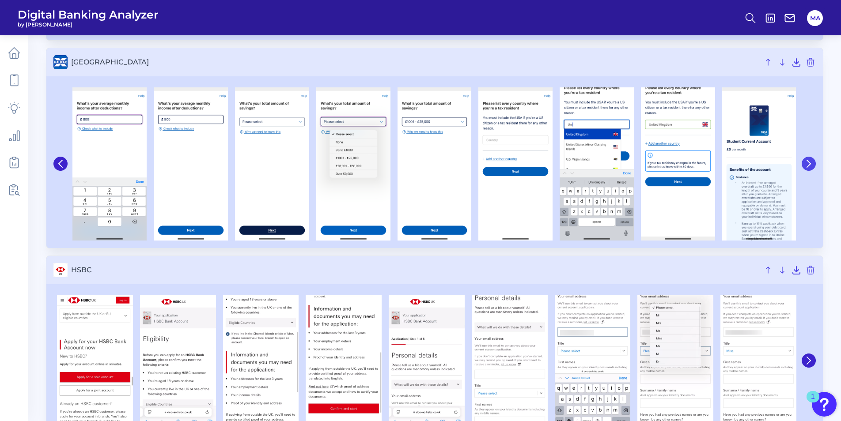
click at [812, 169] on button at bounding box center [809, 164] width 14 height 14
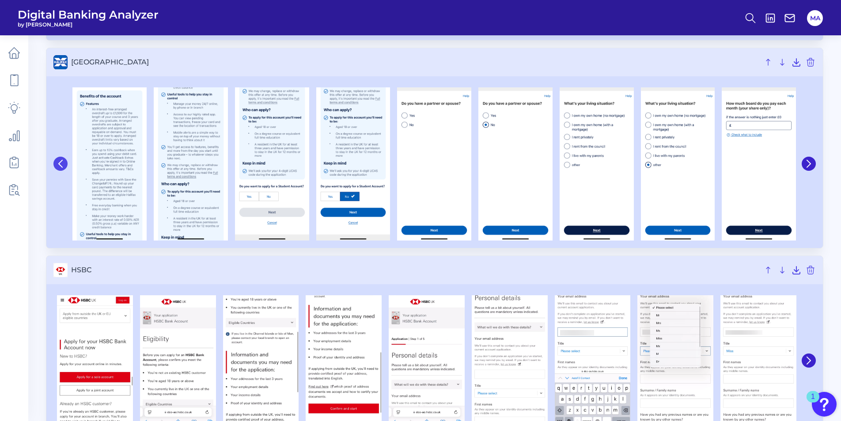
click at [63, 161] on icon at bounding box center [61, 164] width 8 height 8
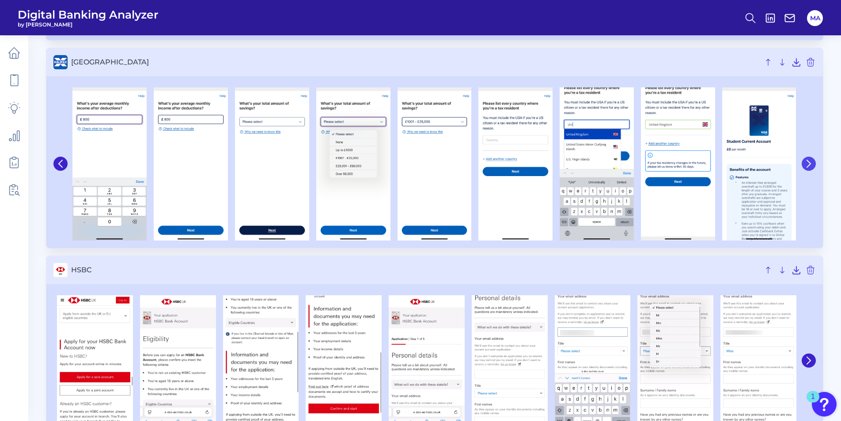
click at [807, 161] on icon at bounding box center [809, 163] width 4 height 7
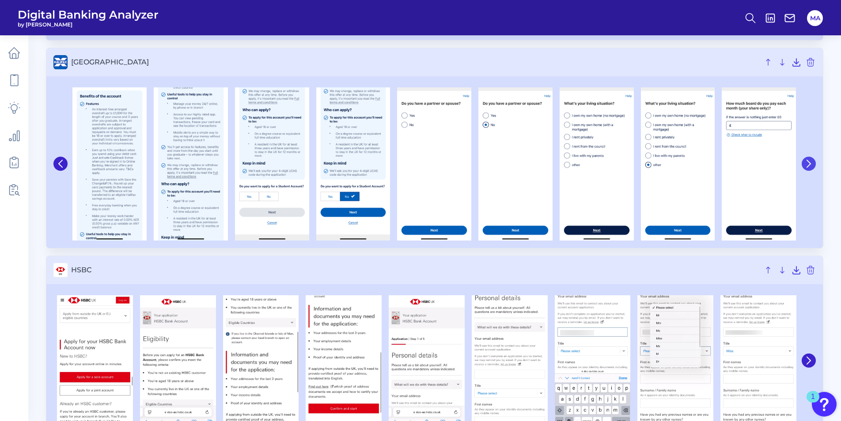
click at [807, 161] on icon at bounding box center [809, 163] width 4 height 7
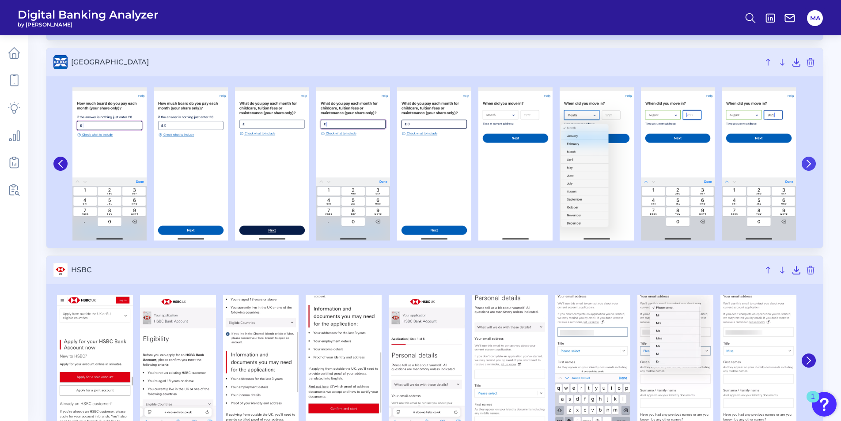
click at [807, 161] on icon at bounding box center [809, 163] width 4 height 7
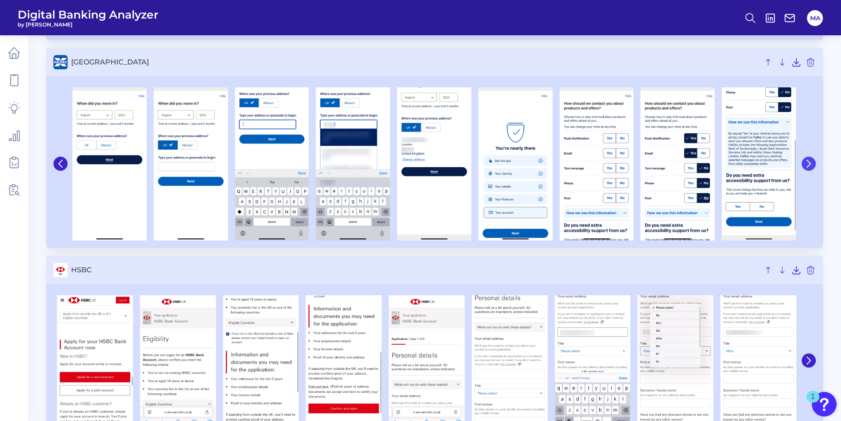
click at [807, 161] on icon at bounding box center [809, 163] width 4 height 7
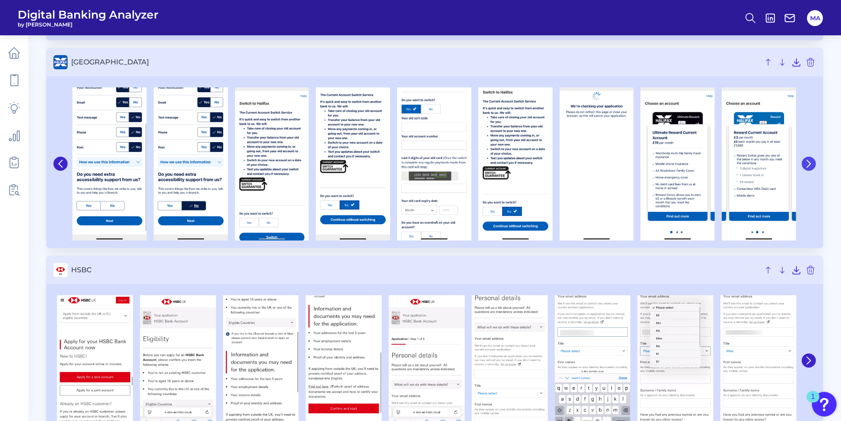
click at [807, 161] on icon at bounding box center [809, 163] width 4 height 7
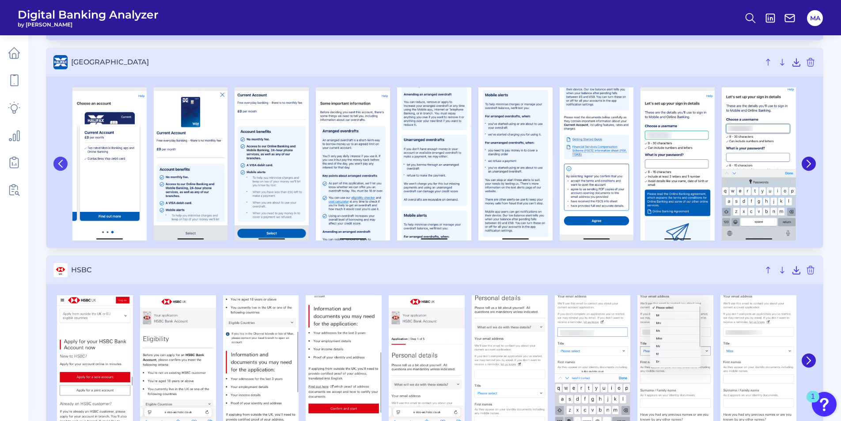
click at [60, 161] on icon at bounding box center [61, 164] width 8 height 8
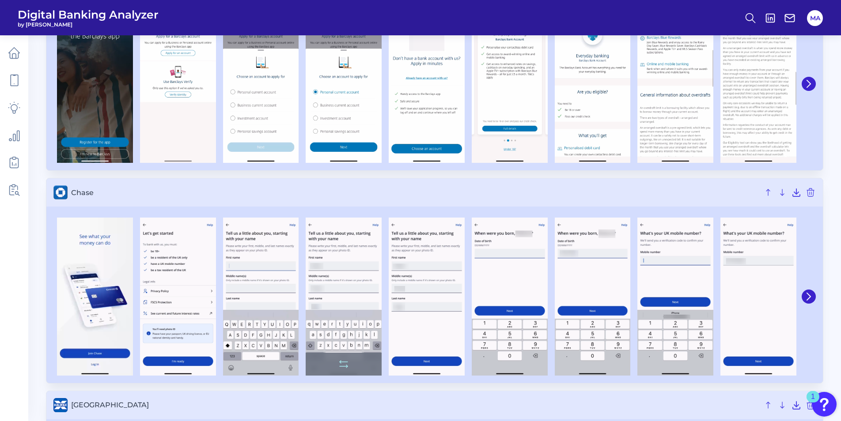
scroll to position [0, 0]
